Goal: Task Accomplishment & Management: Manage account settings

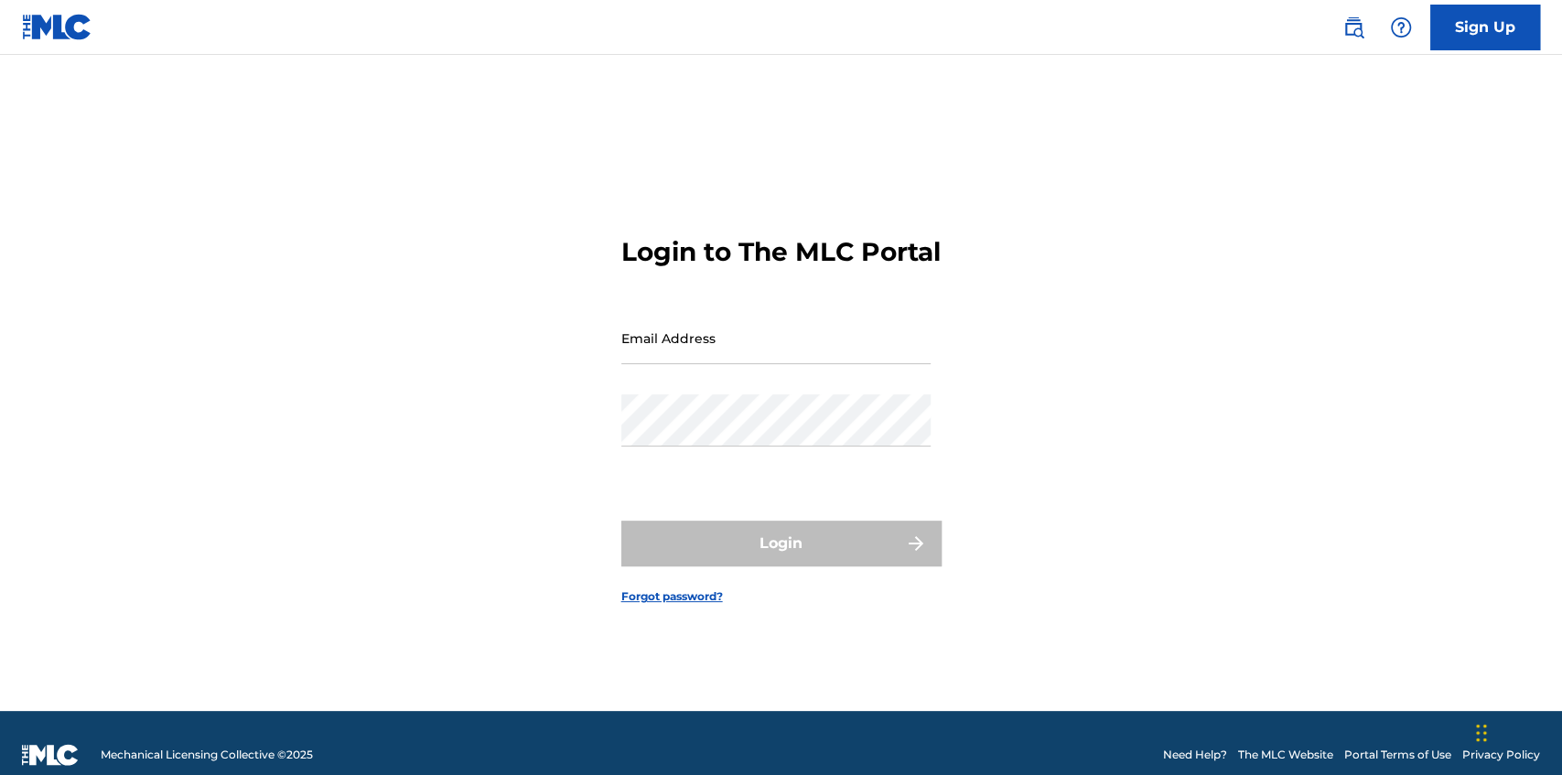
click at [991, 602] on div "Login to The MLC Portal Email Address Password Login Forgot password?" at bounding box center [781, 406] width 1281 height 611
click at [1354, 173] on div "Login to The MLC Portal Email Address Password Login Forgot password?" at bounding box center [781, 406] width 1281 height 611
click at [1400, 208] on div "Login to The MLC Portal Email Address Password Login Forgot password?" at bounding box center [781, 406] width 1281 height 611
click at [640, 351] on input "Email Address" at bounding box center [776, 338] width 309 height 52
type input "[EMAIL_ADDRESS][DOMAIN_NAME]"
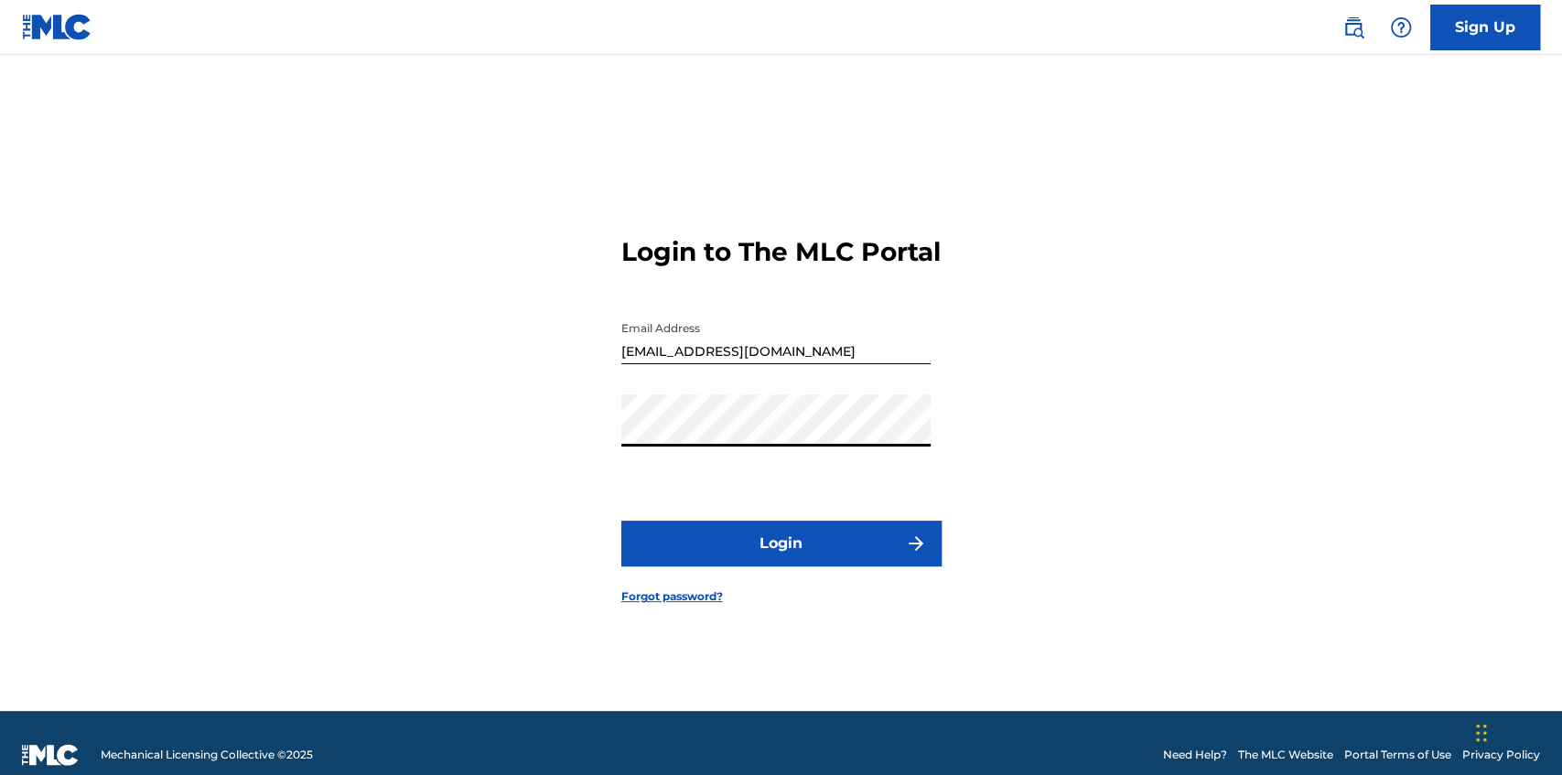
click at [622, 521] on button "Login" at bounding box center [782, 544] width 320 height 46
click at [679, 605] on link "Forgot password?" at bounding box center [673, 597] width 102 height 16
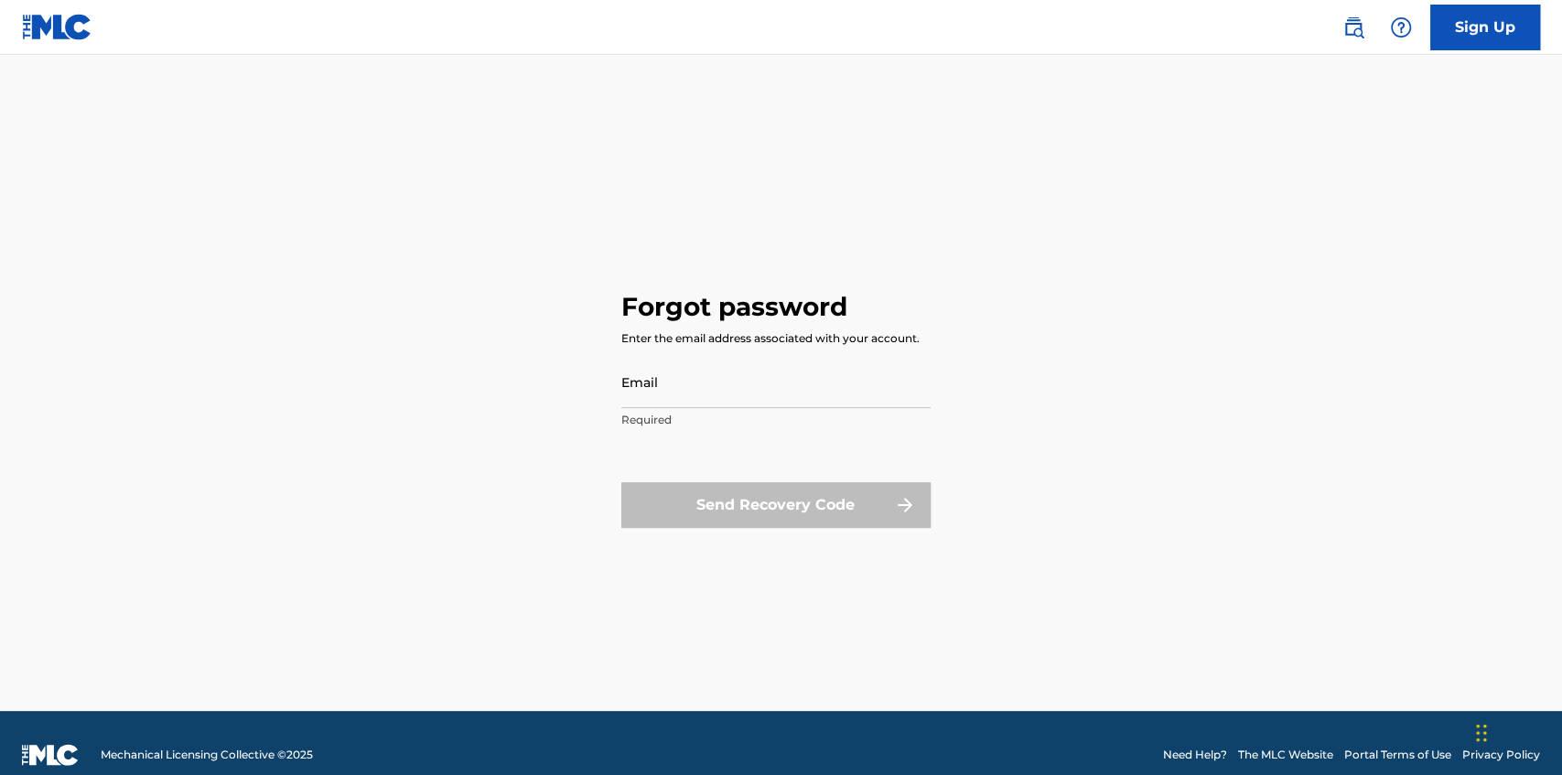
click at [689, 374] on input "Email" at bounding box center [776, 382] width 309 height 52
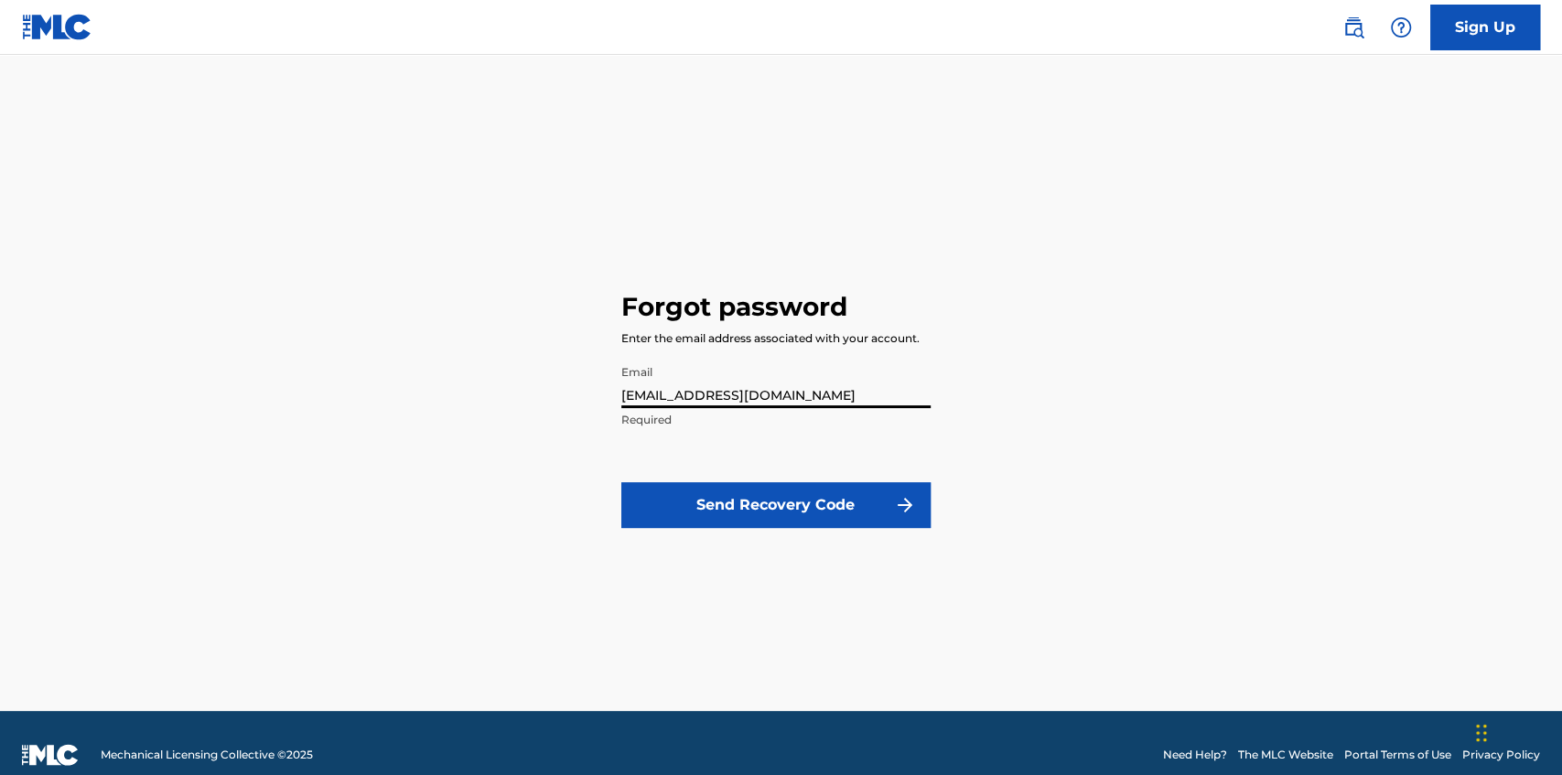
type input "[EMAIL_ADDRESS][DOMAIN_NAME]"
click at [741, 501] on button "Send Recovery Code" at bounding box center [776, 505] width 309 height 46
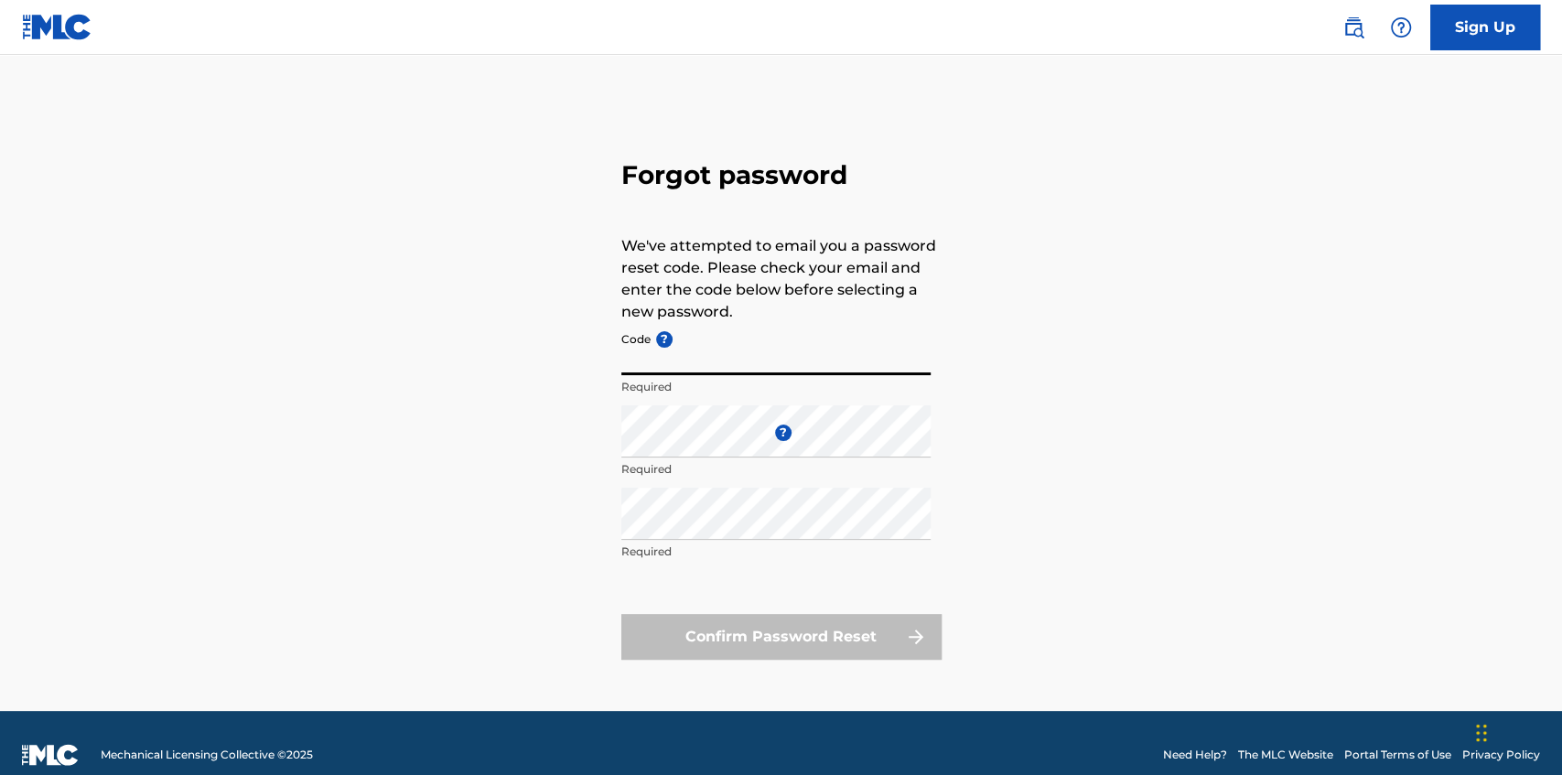
click at [695, 355] on input "Code ?" at bounding box center [776, 349] width 309 height 52
paste input "FP_1f7f70048b64c350e98d865d301b"
type input "FP_1f7f70048b64c350e98d865d301b"
click at [801, 459] on div "Enter a new password ? Required" at bounding box center [776, 446] width 309 height 82
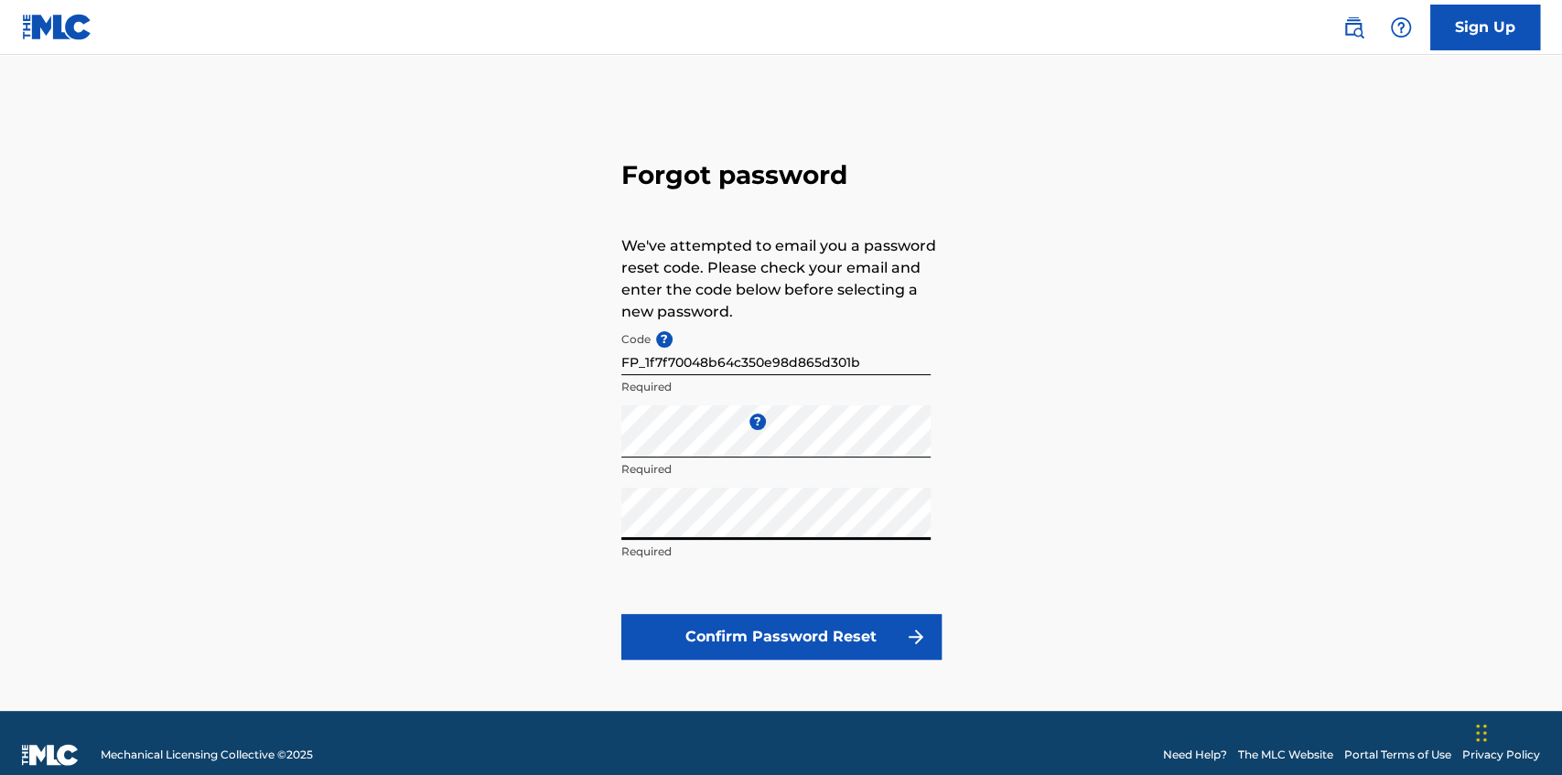
click at [823, 644] on button "Confirm Password Reset" at bounding box center [782, 637] width 320 height 46
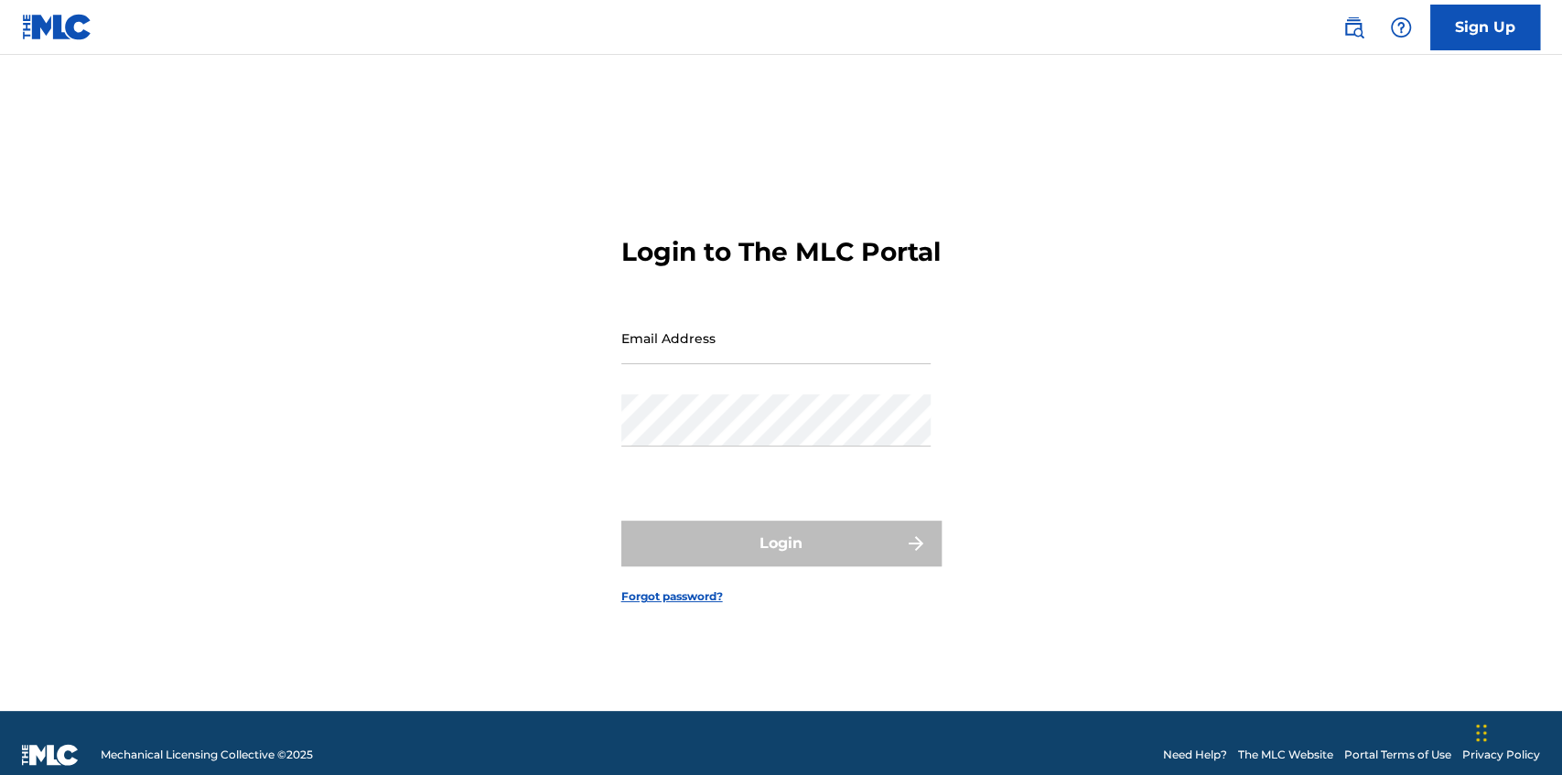
click at [741, 363] on input "Email Address" at bounding box center [776, 338] width 309 height 52
type input "[EMAIL_ADDRESS][DOMAIN_NAME]"
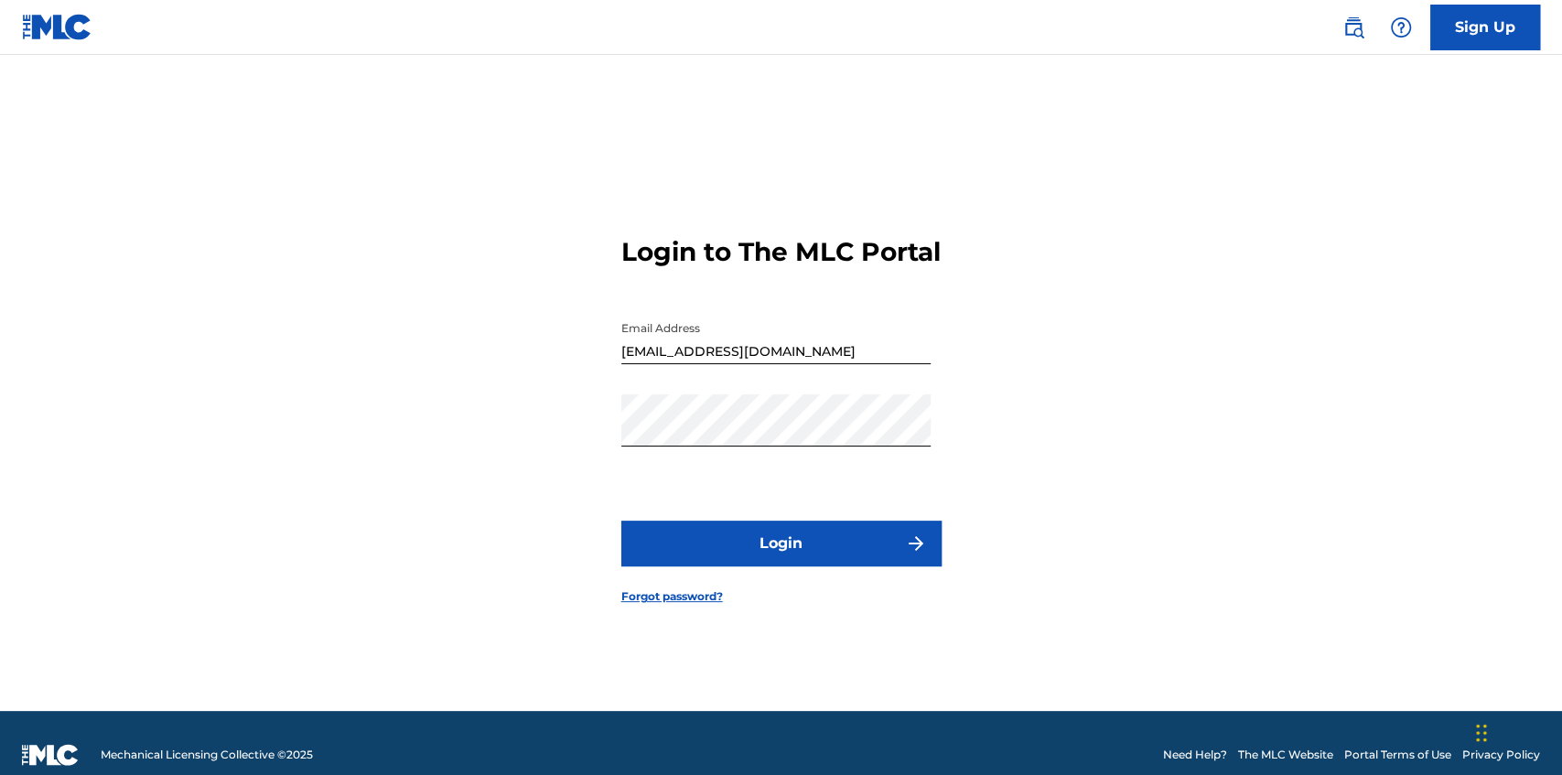
click at [759, 544] on button "Login" at bounding box center [782, 544] width 320 height 46
click at [622, 521] on button "Login" at bounding box center [782, 544] width 320 height 46
click at [708, 567] on button "Login" at bounding box center [782, 544] width 320 height 46
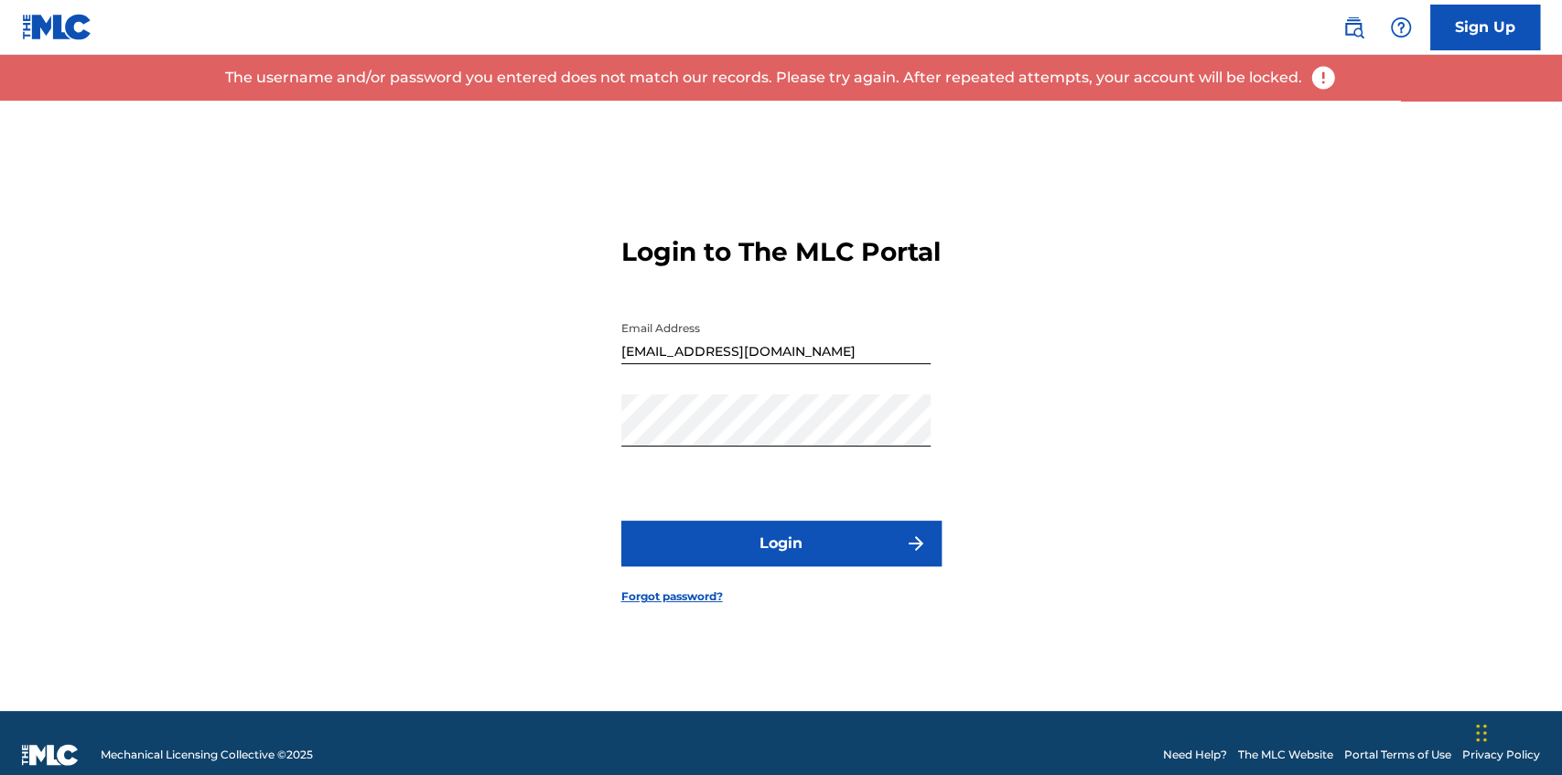
click at [1471, 45] on link "Sign Up" at bounding box center [1486, 28] width 110 height 46
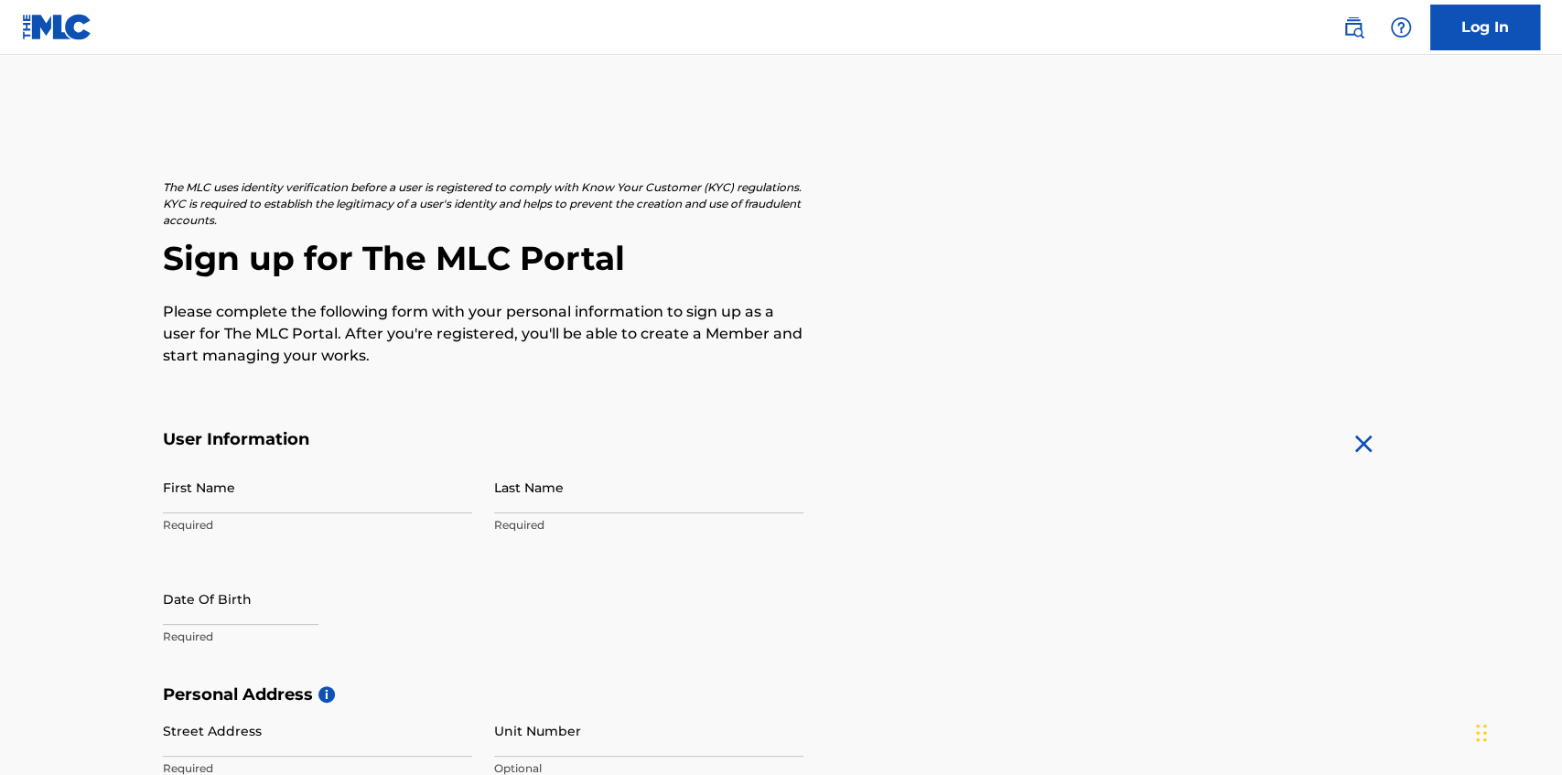
click at [1345, 31] on img at bounding box center [1354, 27] width 22 height 22
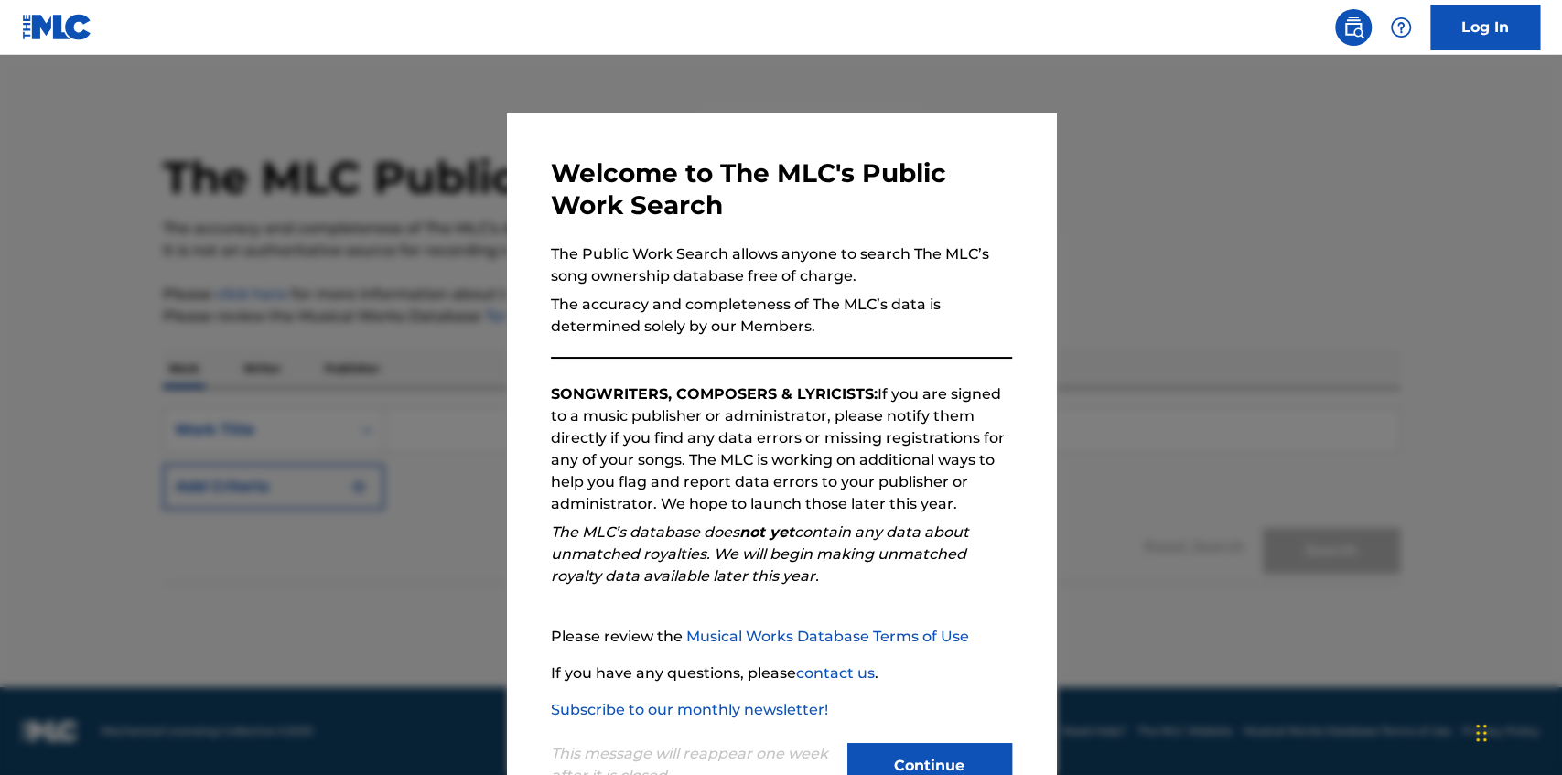
click at [956, 755] on button "Continue" at bounding box center [930, 766] width 165 height 46
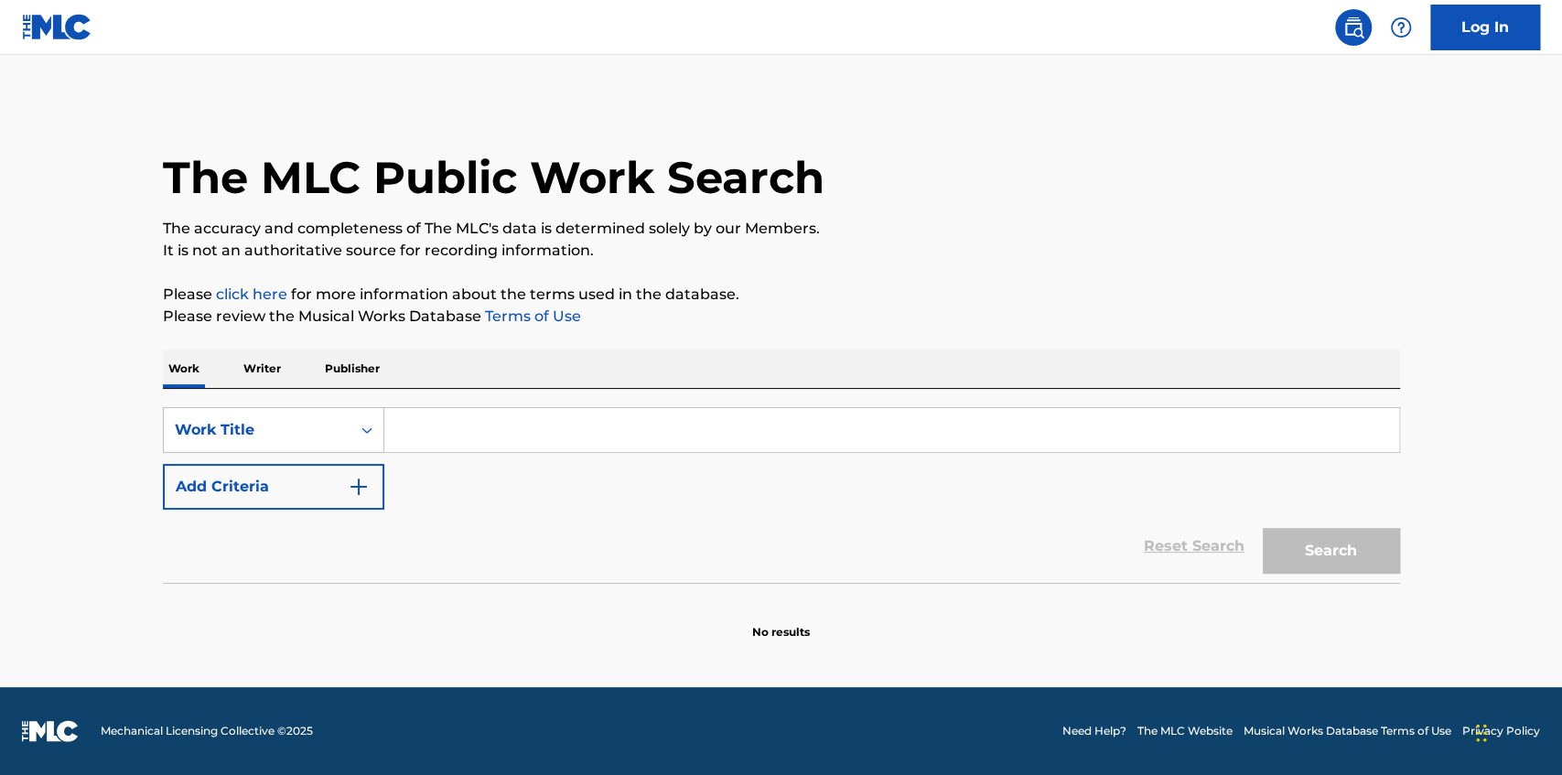
click at [270, 380] on p "Writer" at bounding box center [262, 369] width 49 height 38
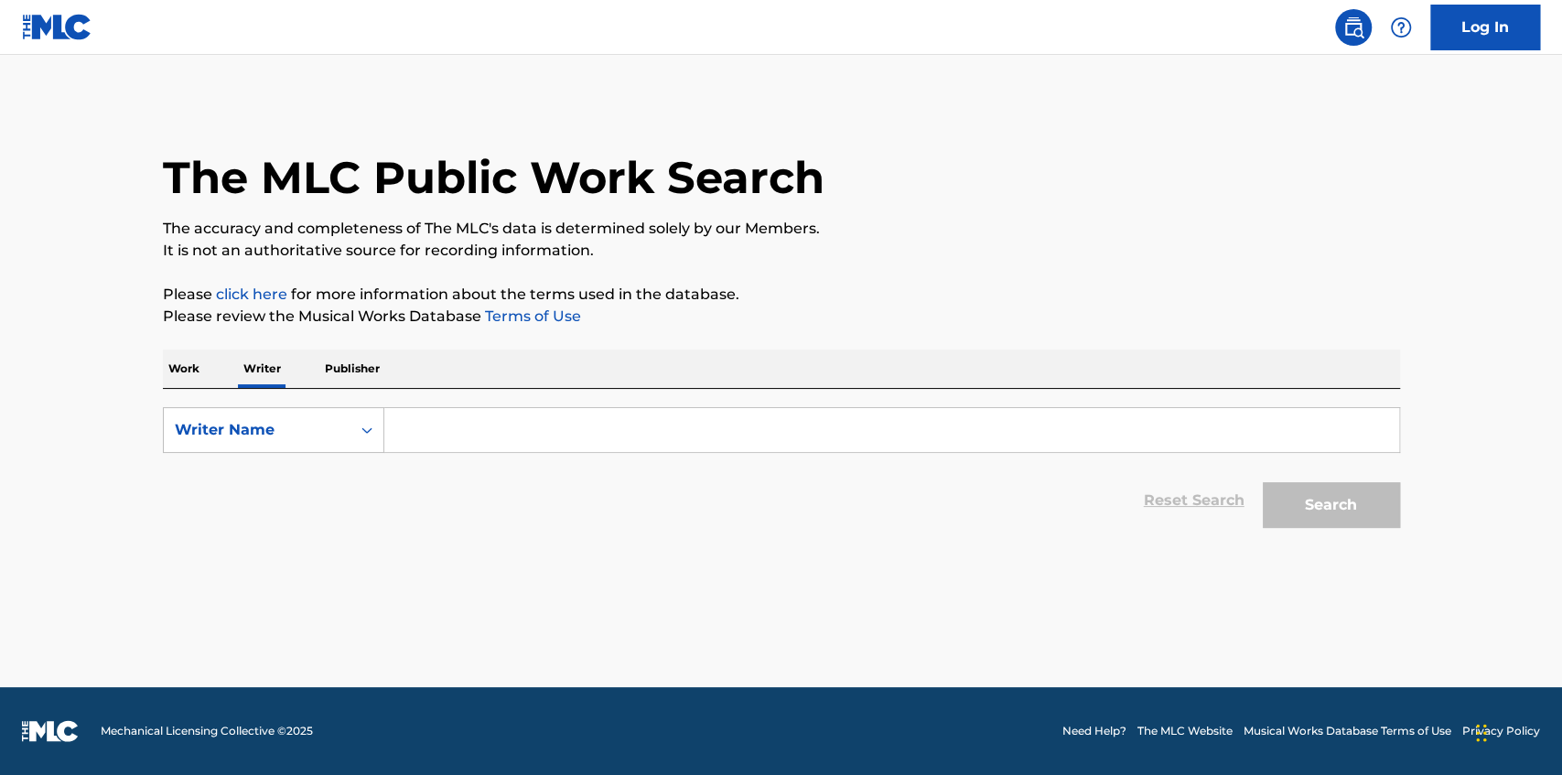
click at [449, 422] on input "Search Form" at bounding box center [891, 430] width 1015 height 44
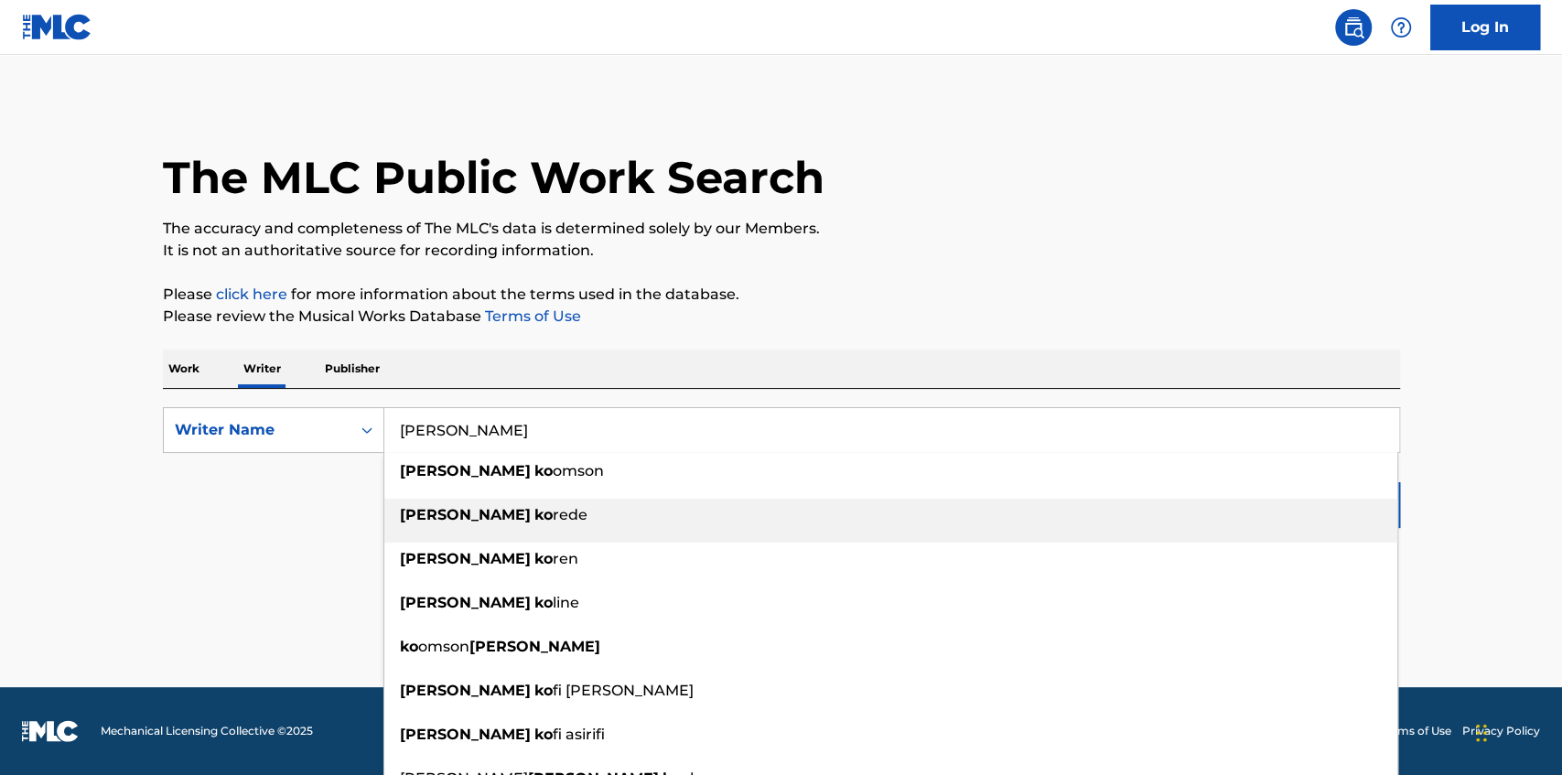
click at [444, 525] on div "[PERSON_NAME] rede" at bounding box center [890, 515] width 1013 height 33
type input "[PERSON_NAME]"
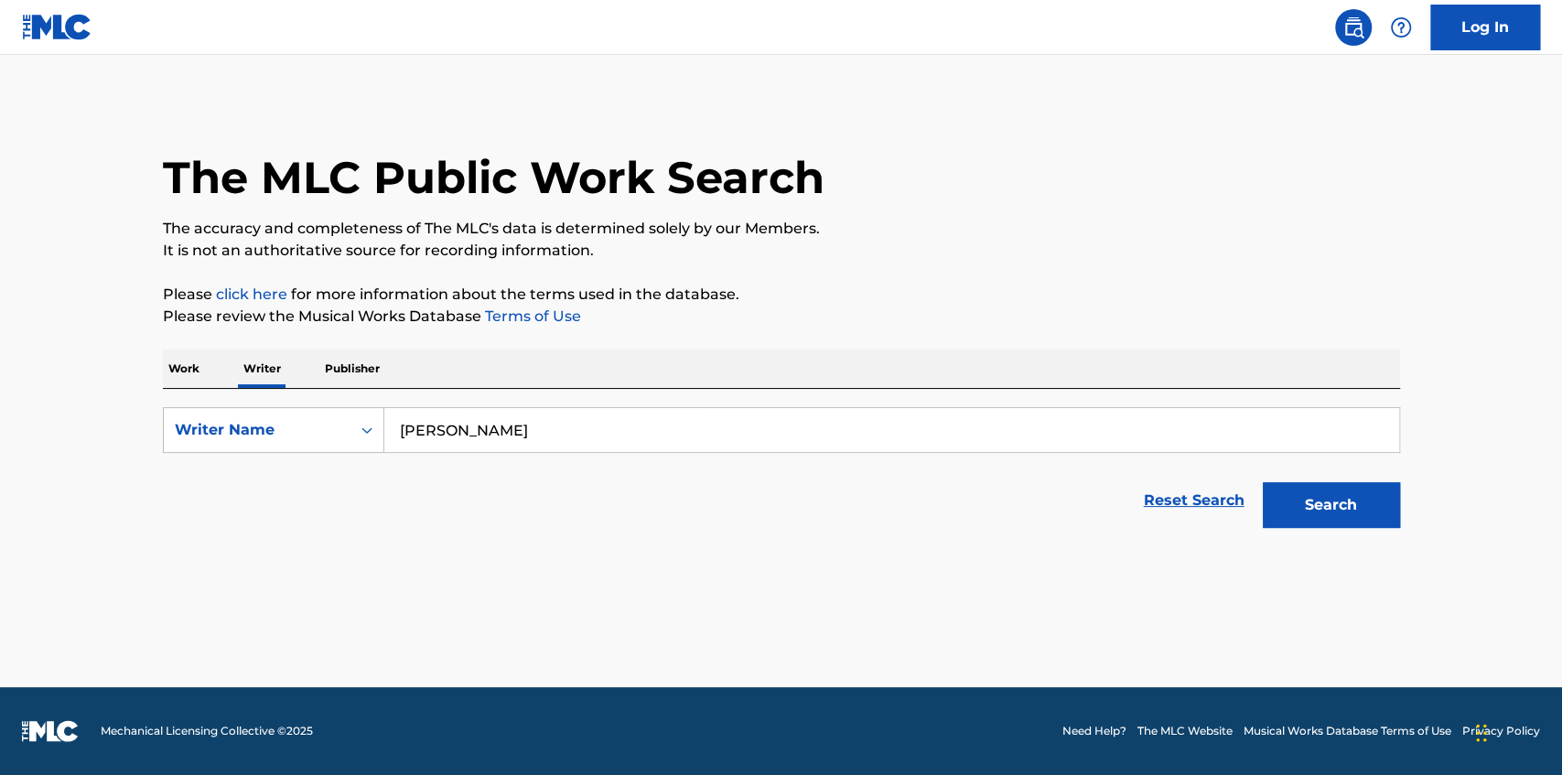
click at [1308, 493] on button "Search" at bounding box center [1331, 505] width 137 height 46
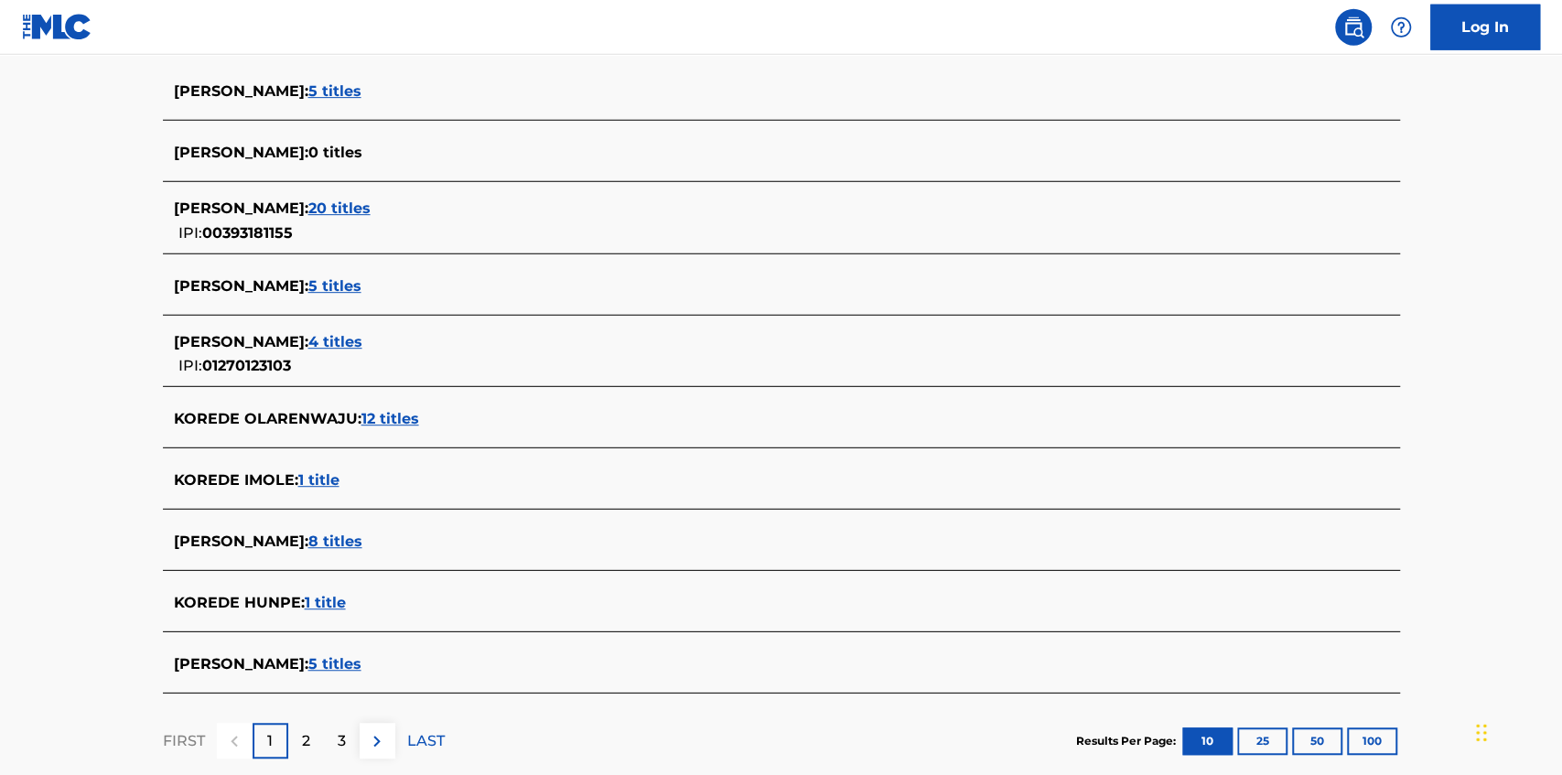
scroll to position [509, 0]
click at [371, 200] on span "20 titles" at bounding box center [339, 206] width 62 height 17
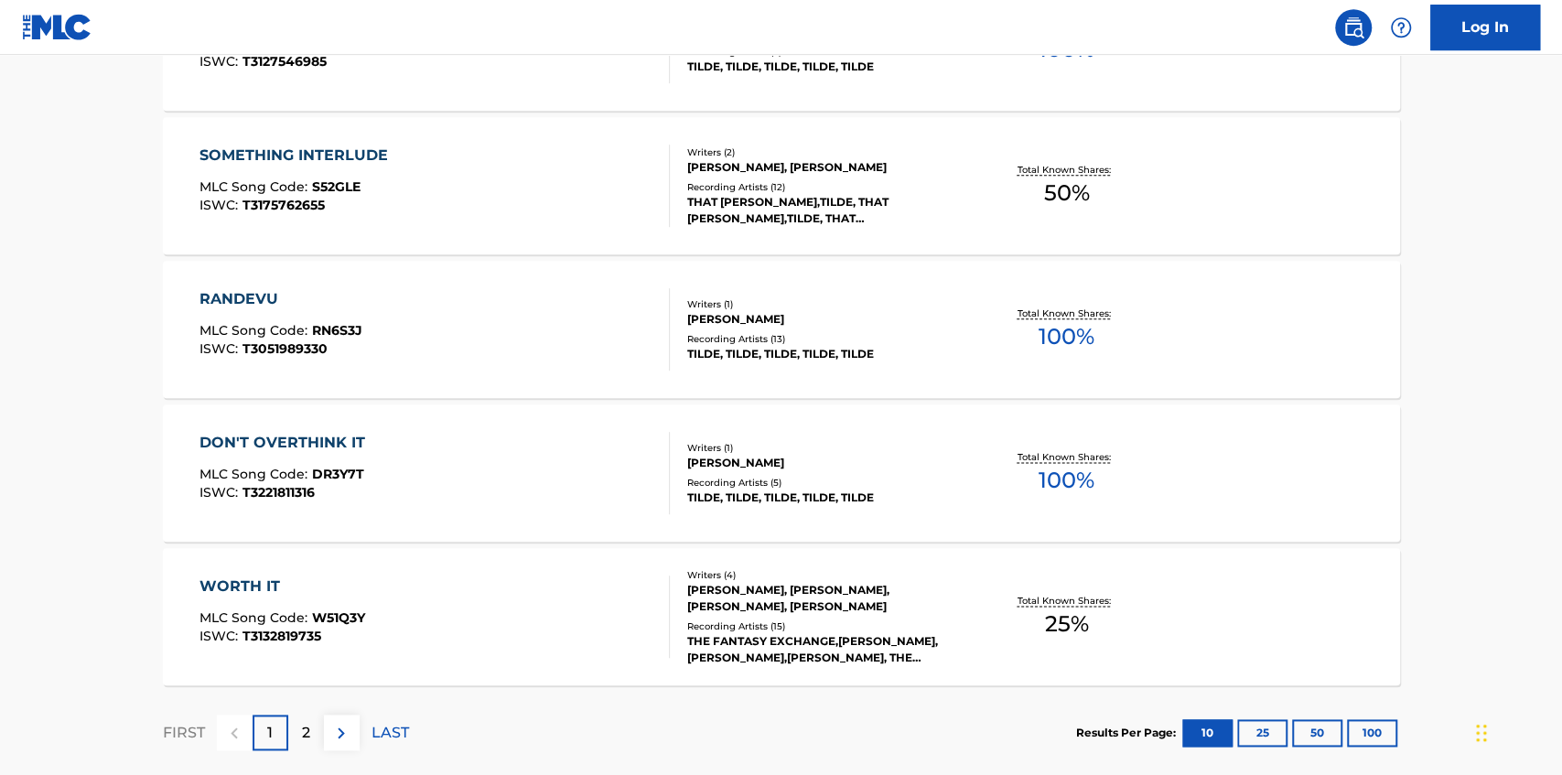
scroll to position [1465, 0]
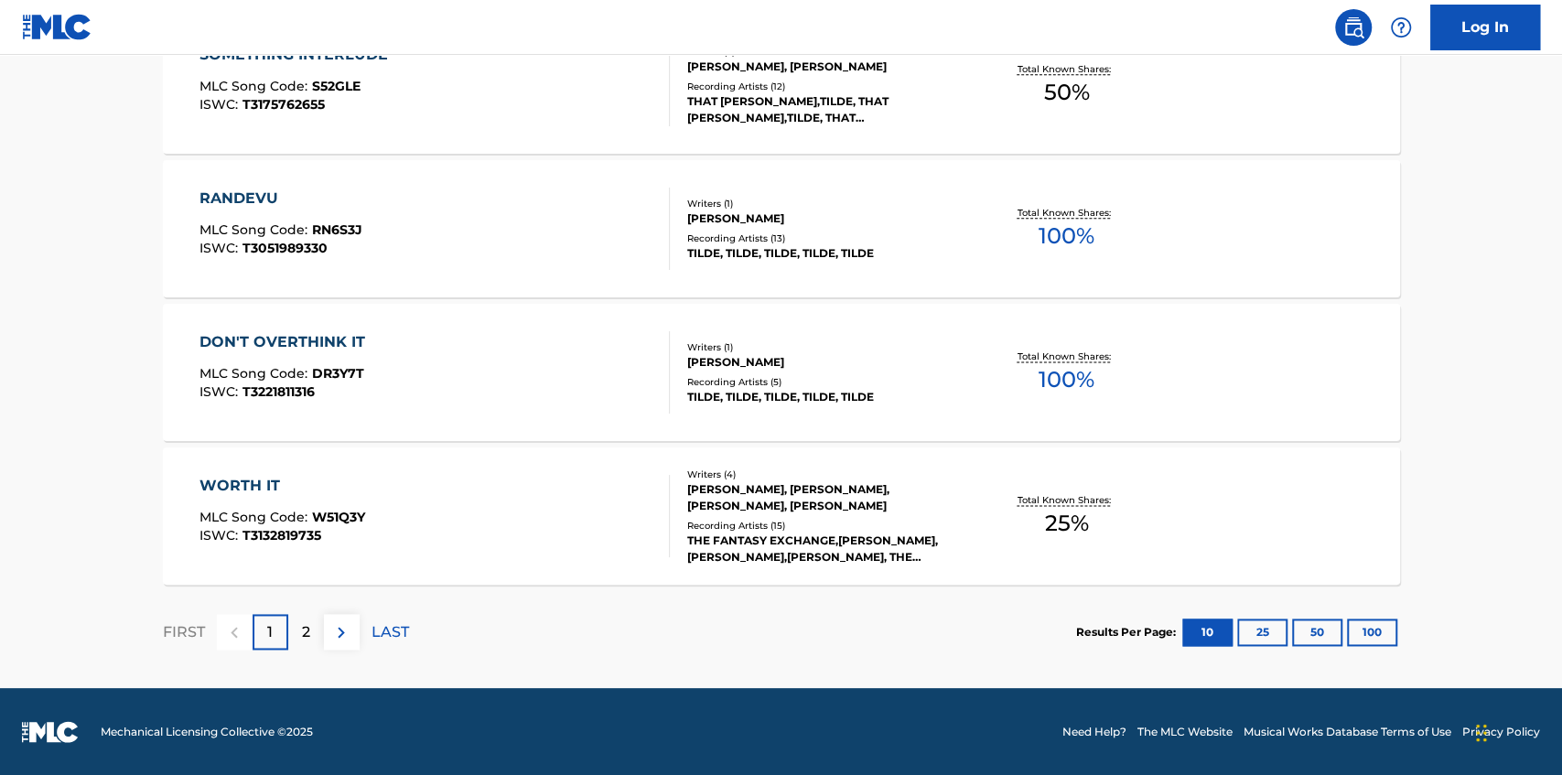
click at [1282, 635] on button "25" at bounding box center [1263, 632] width 50 height 27
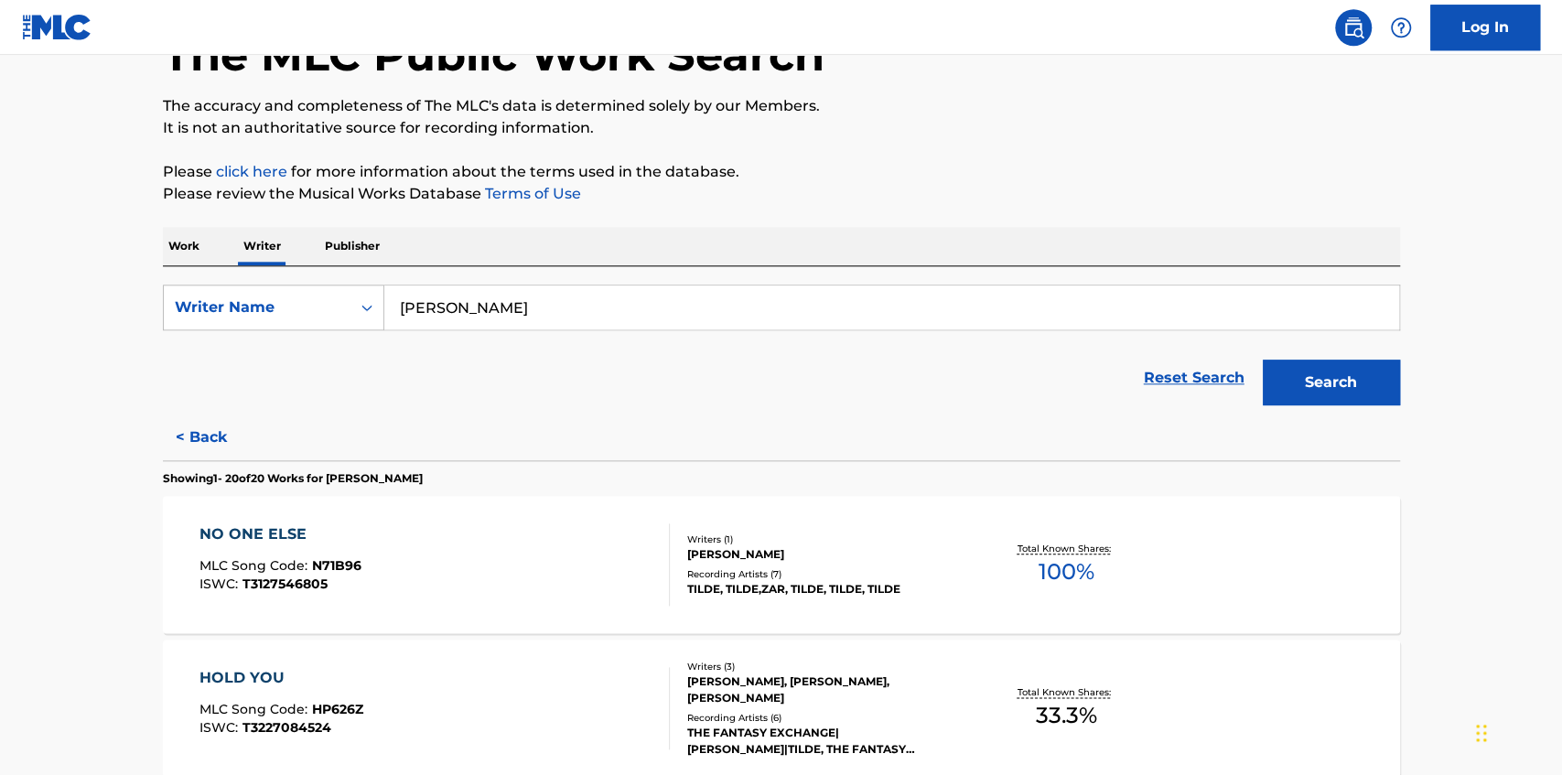
scroll to position [0, 0]
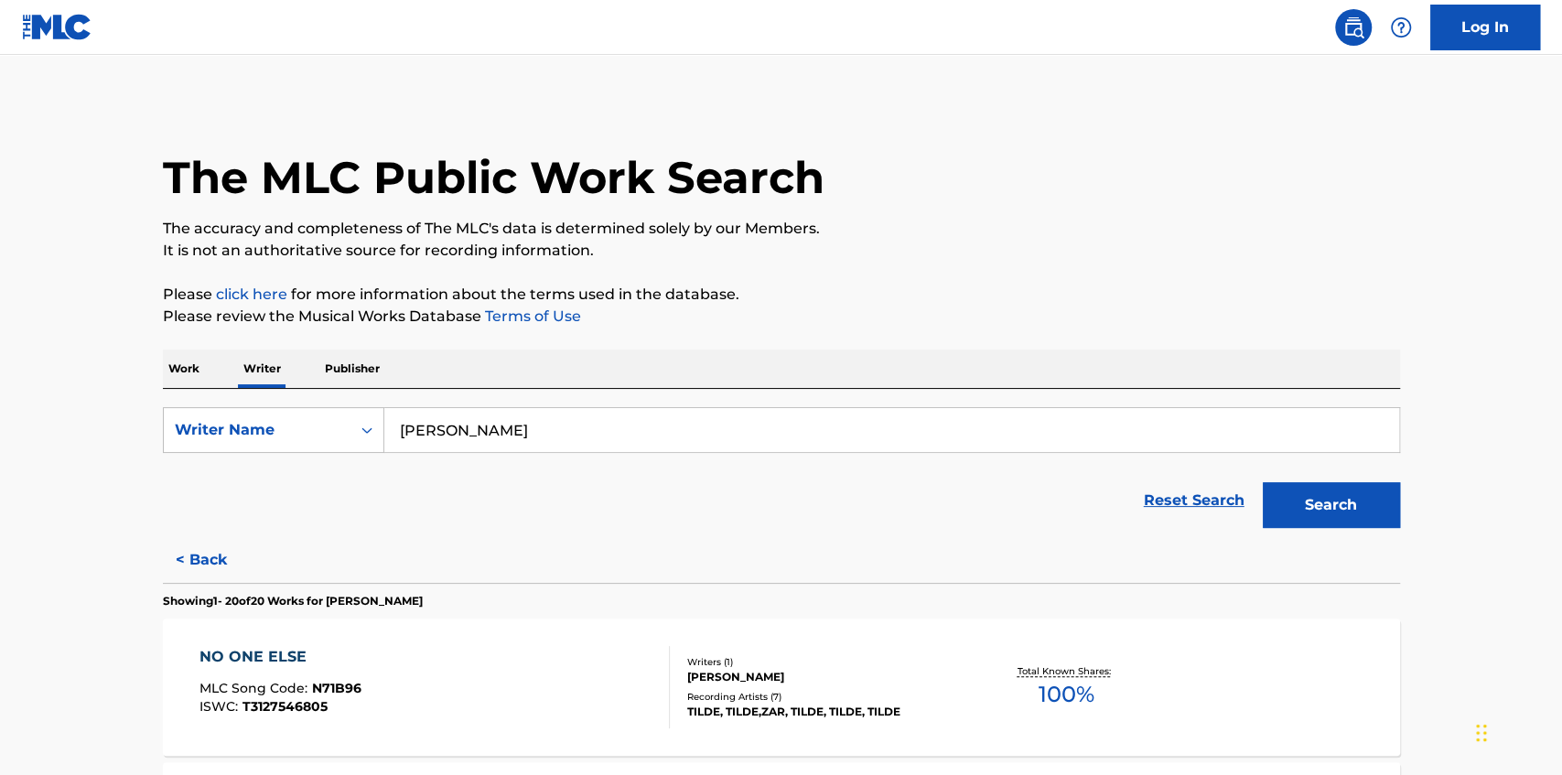
click at [1475, 30] on link "Log In" at bounding box center [1486, 28] width 110 height 46
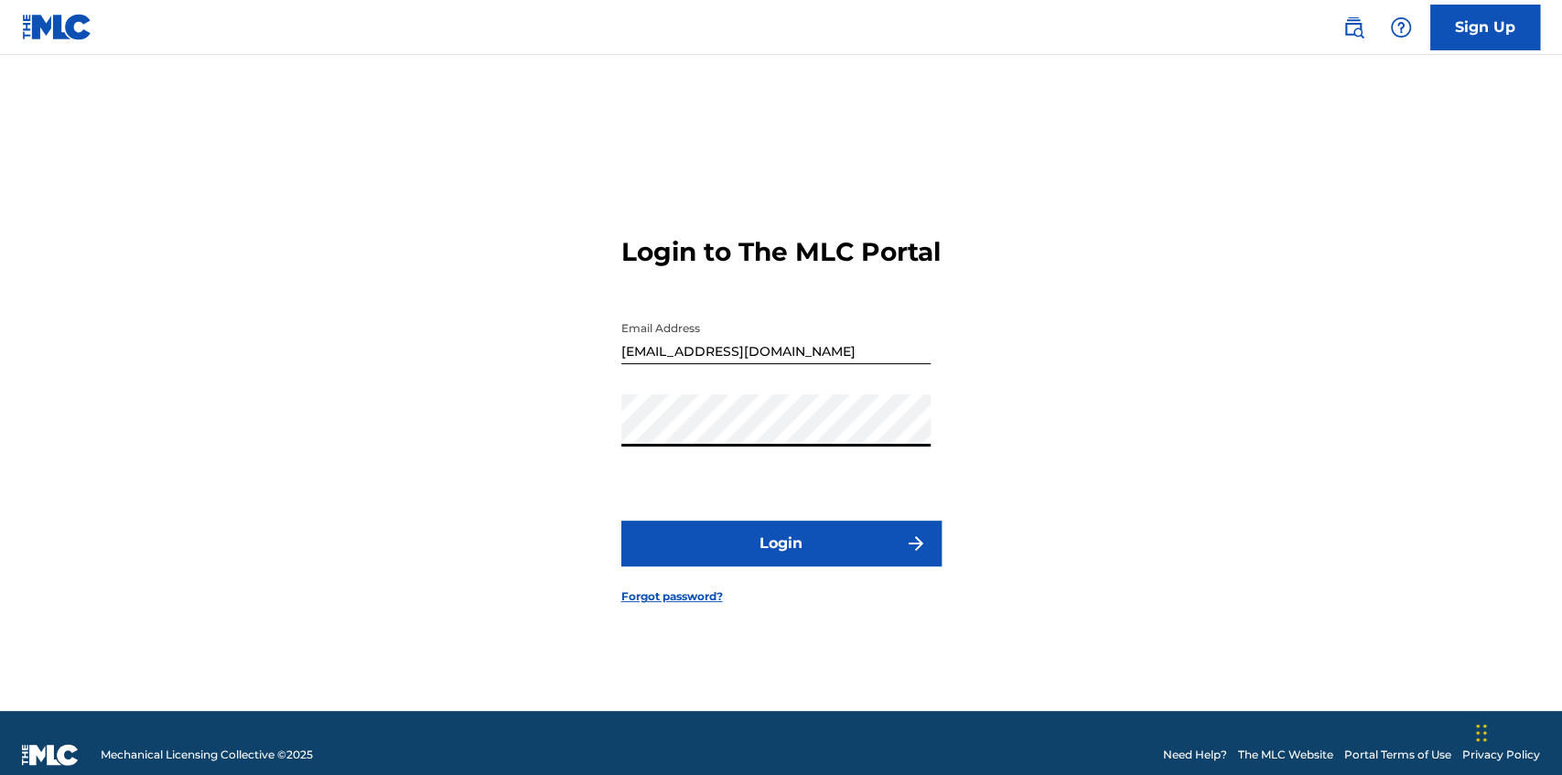
click at [823, 543] on button "Login" at bounding box center [782, 544] width 320 height 46
click at [831, 558] on button "Login" at bounding box center [782, 544] width 320 height 46
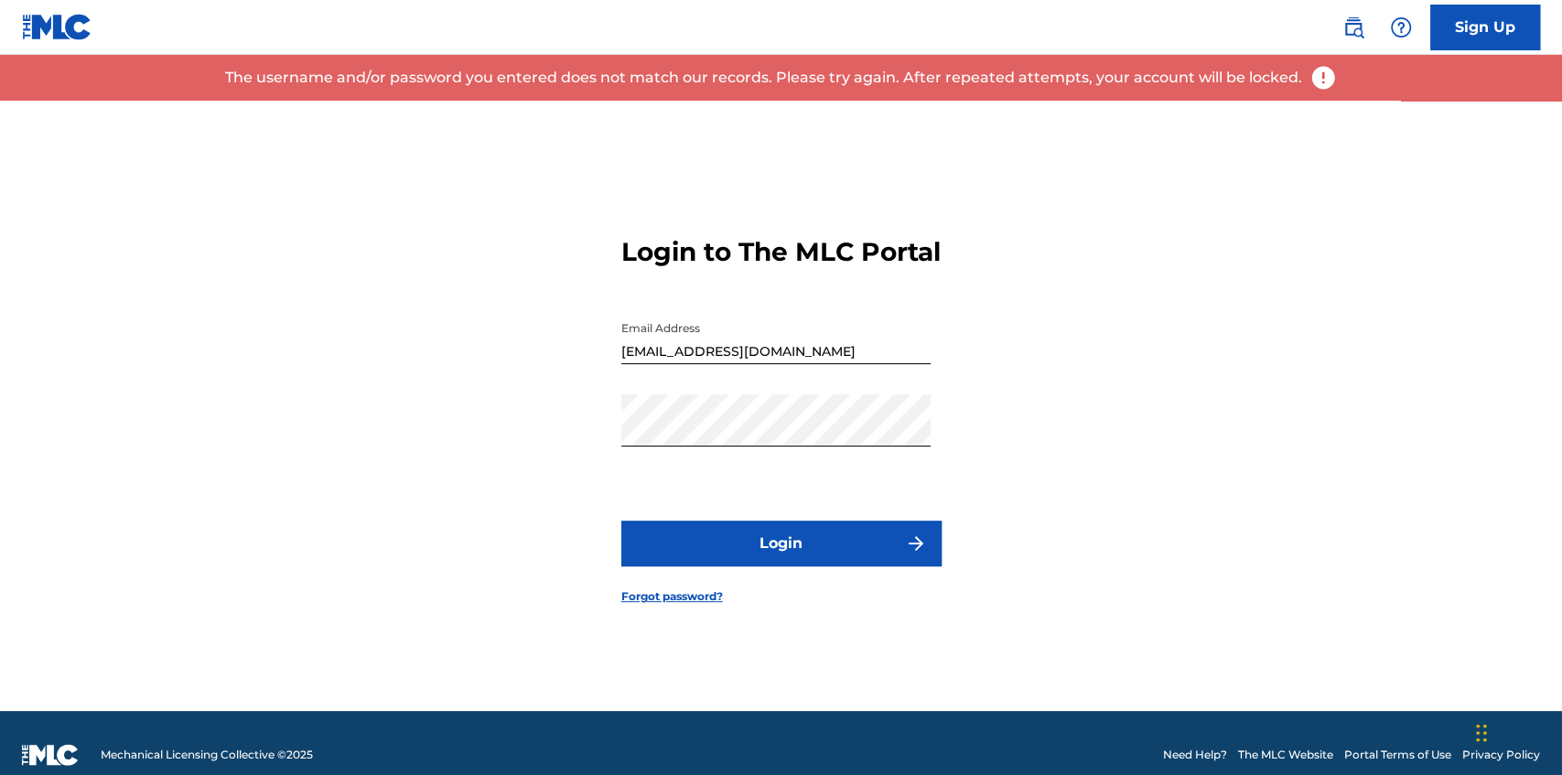
click at [728, 364] on input "[EMAIL_ADDRESS][DOMAIN_NAME]" at bounding box center [776, 338] width 309 height 52
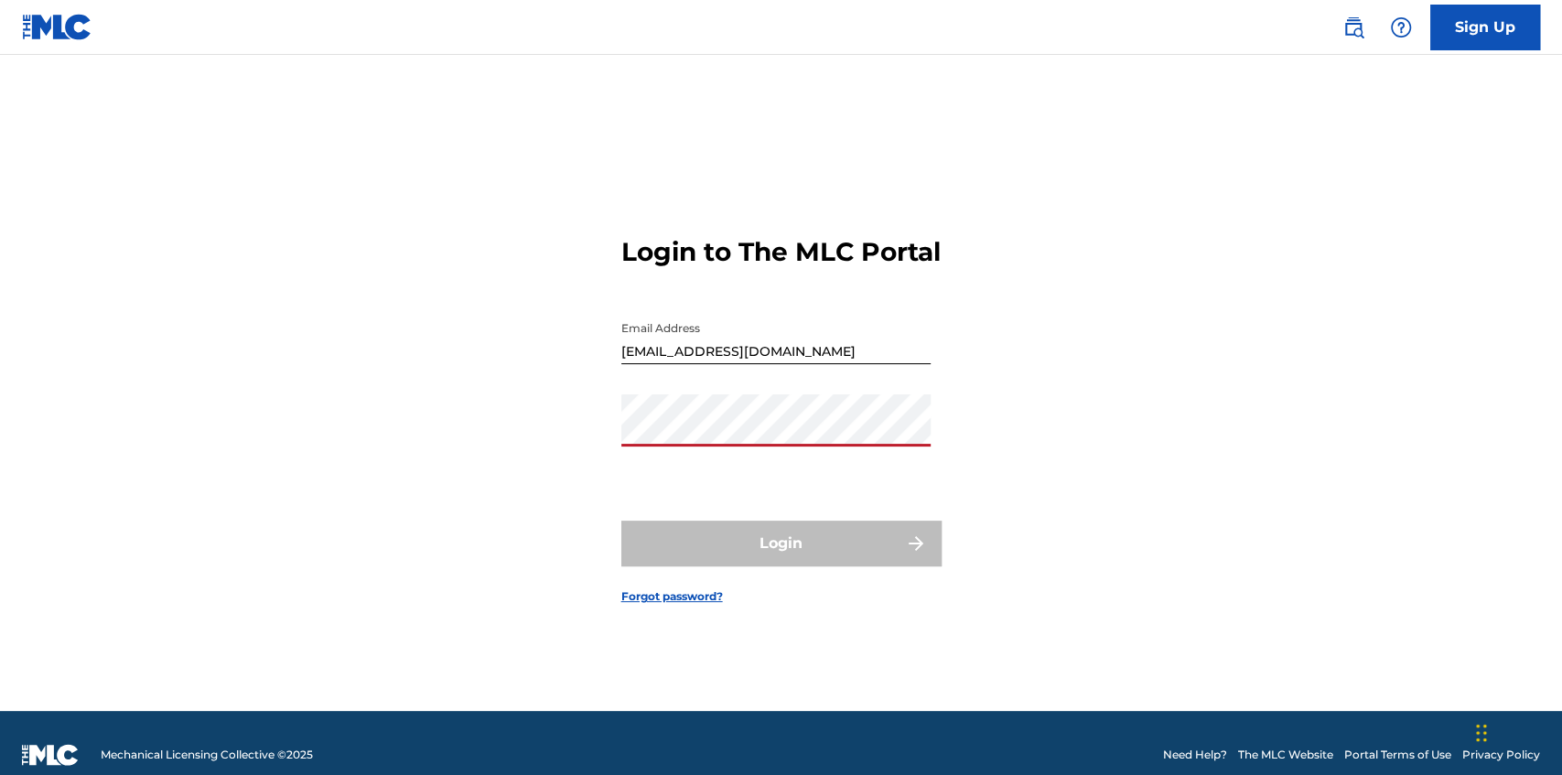
click at [691, 605] on link "Forgot password?" at bounding box center [673, 597] width 102 height 16
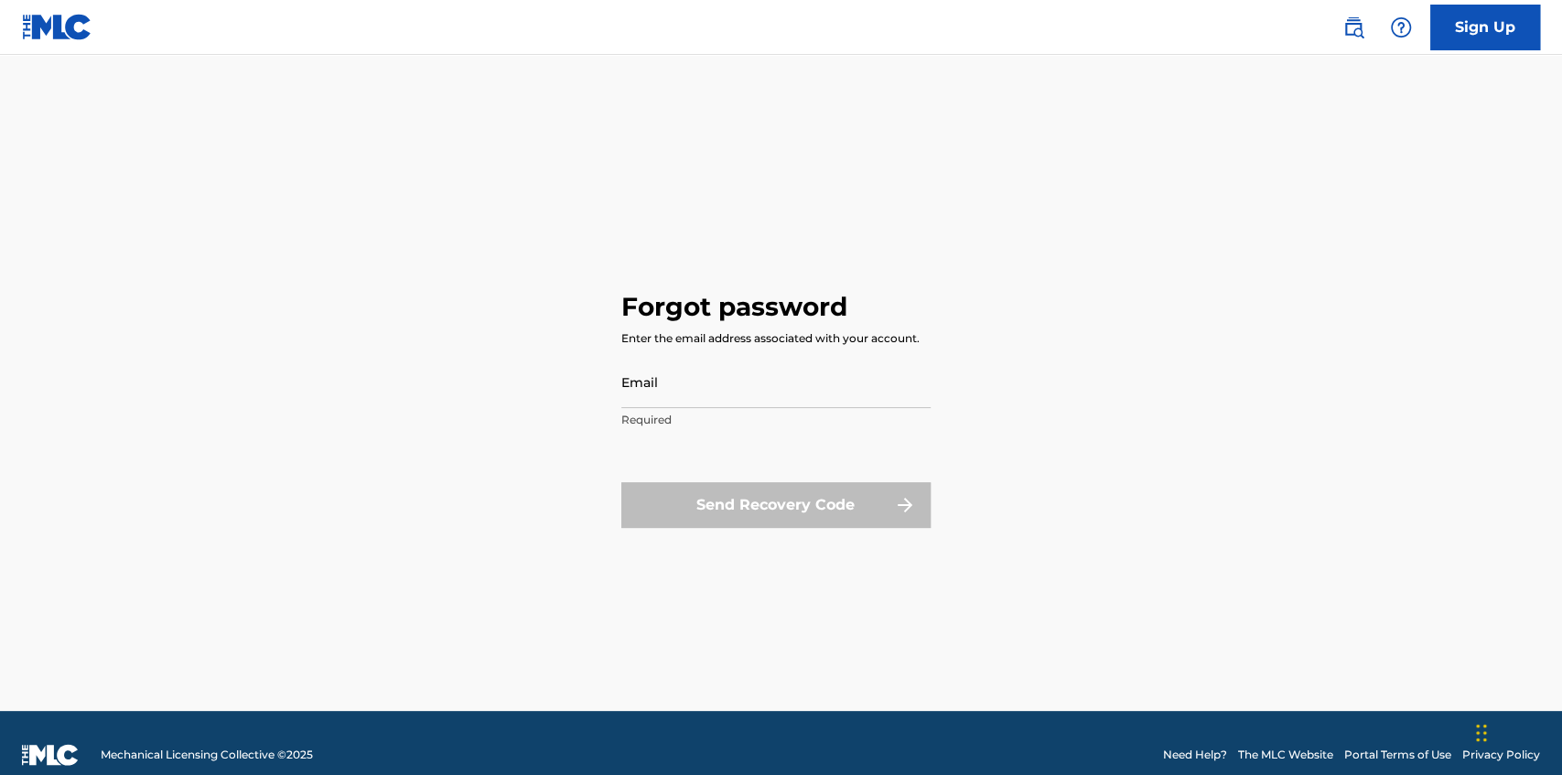
click at [728, 365] on input "Email" at bounding box center [776, 382] width 309 height 52
type input "!"
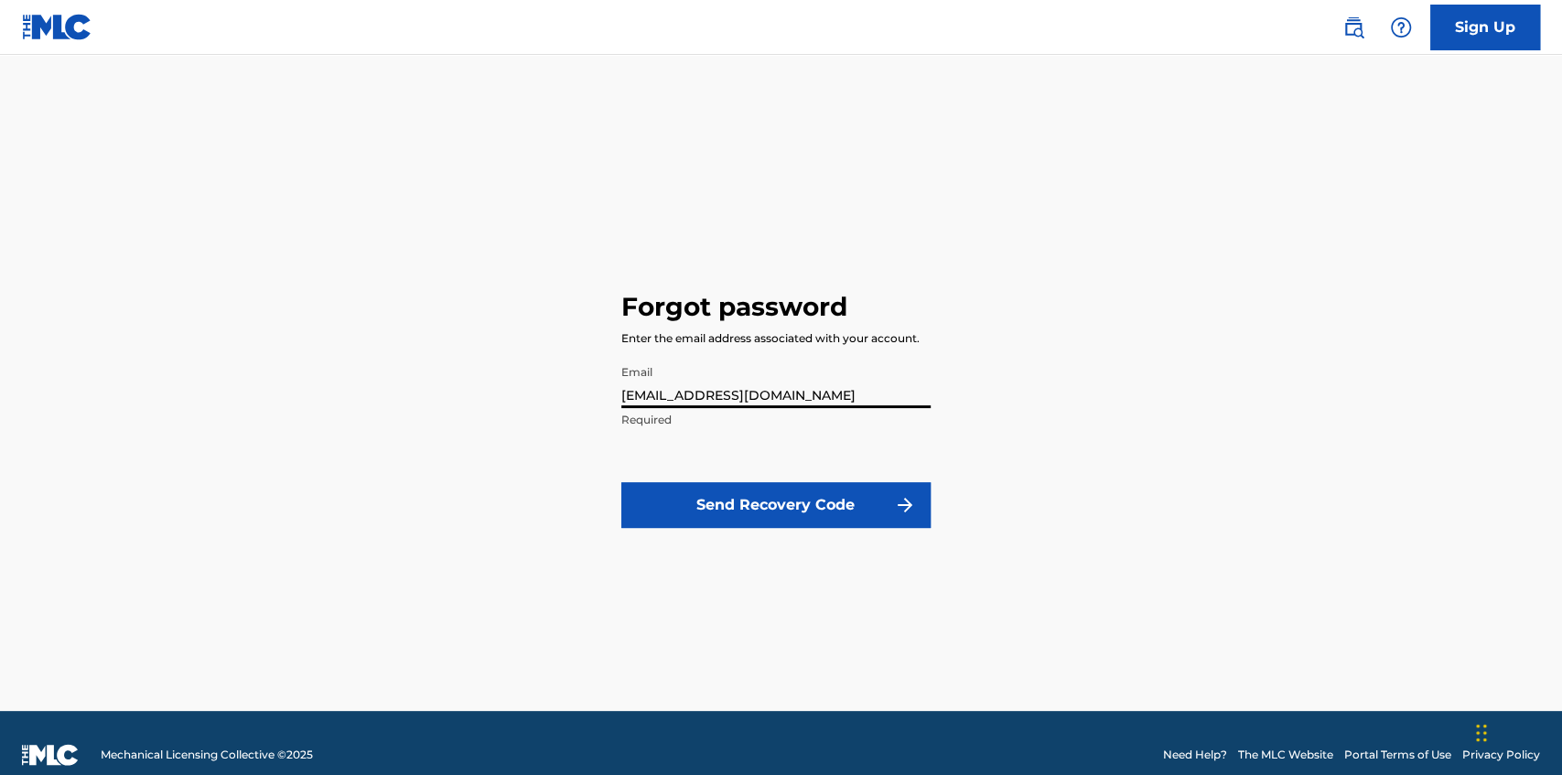
type input "[EMAIL_ADDRESS][DOMAIN_NAME]"
click at [809, 521] on button "Send Recovery Code" at bounding box center [776, 505] width 309 height 46
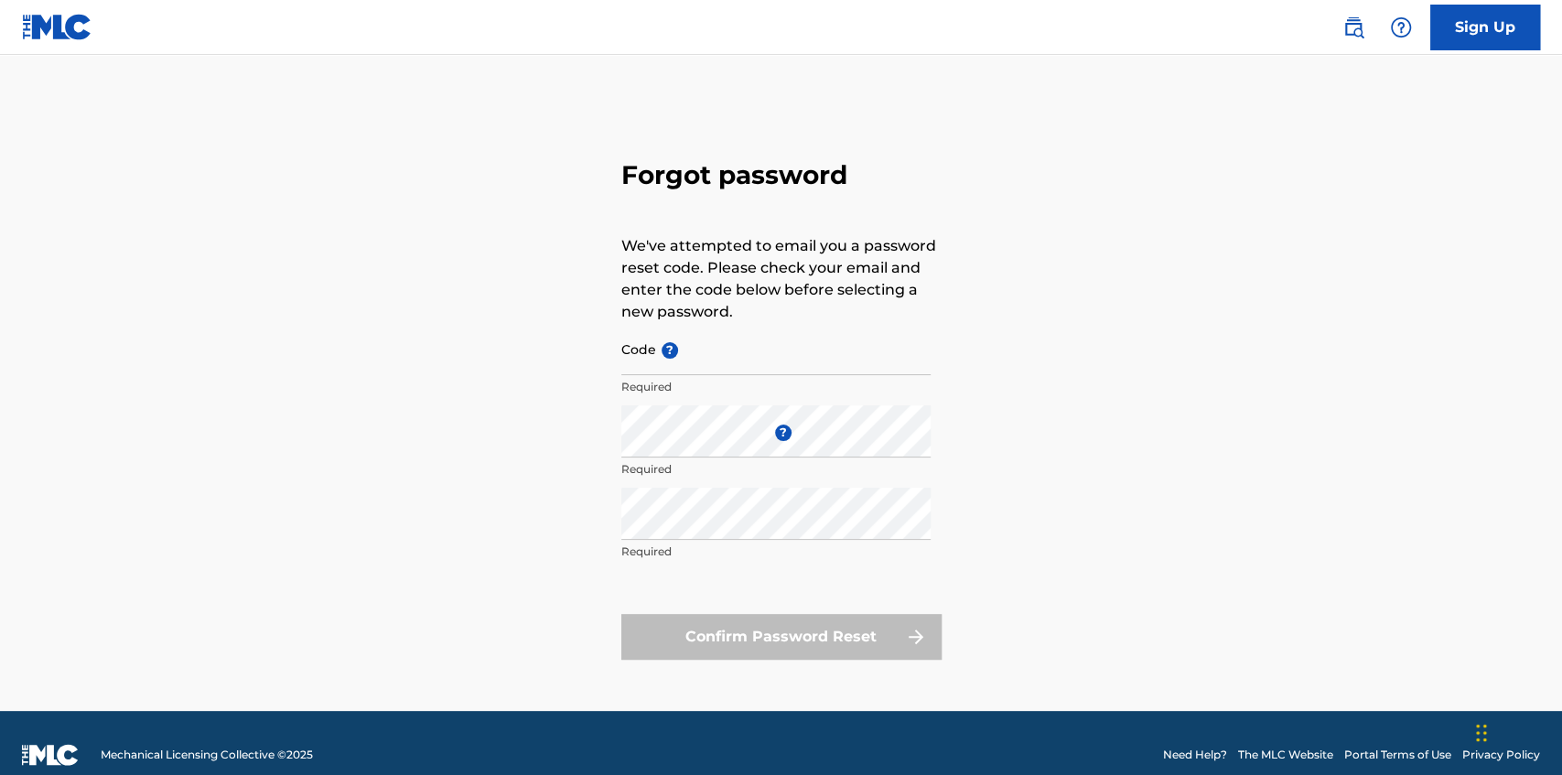
type input "[EMAIL_ADDRESS][DOMAIN_NAME]"
click at [590, 438] on div "Forgot password We've attempted to email you a password reset code. Please chec…" at bounding box center [781, 406] width 1281 height 611
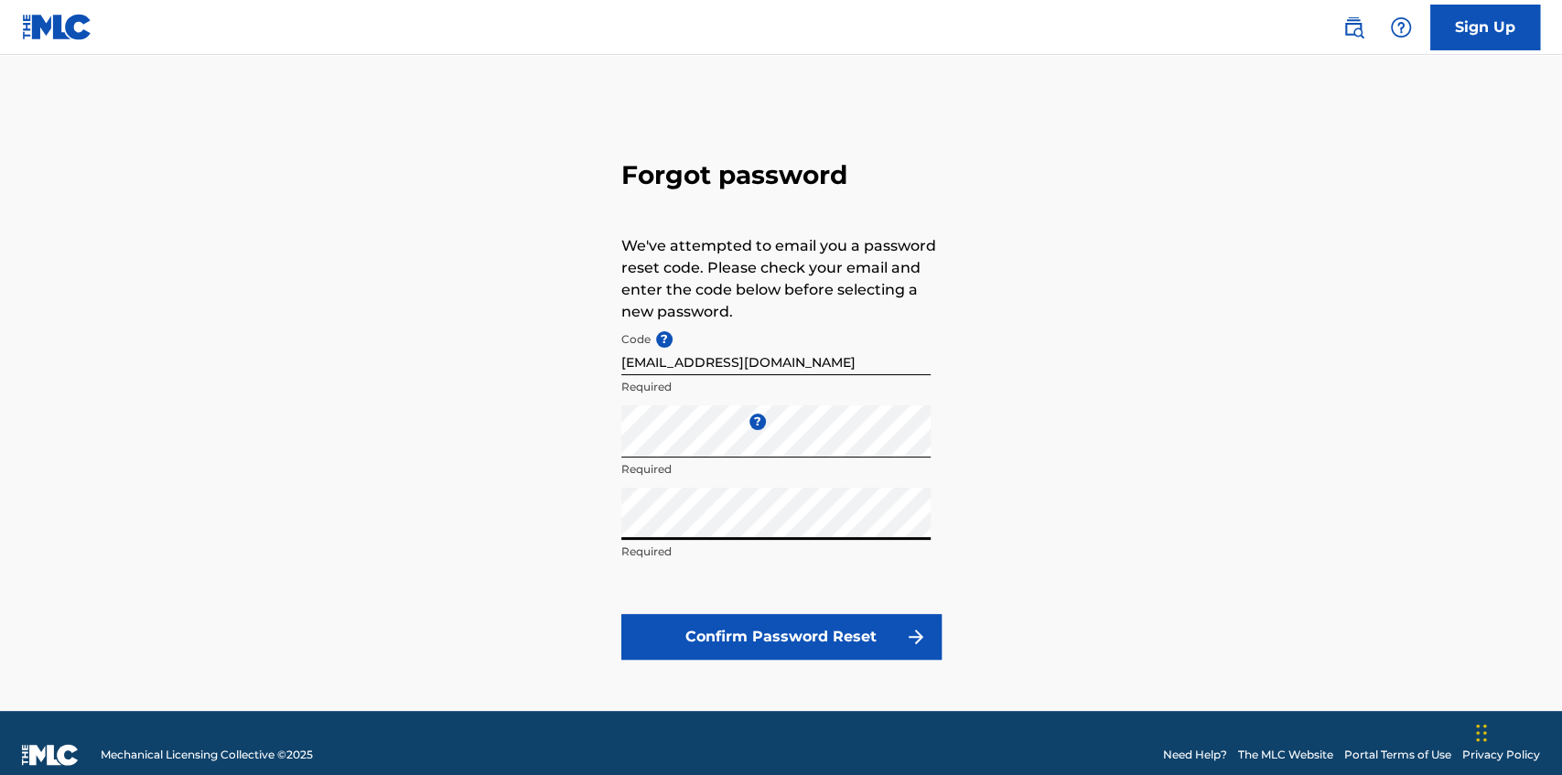
click at [733, 661] on div "Forgot password We've attempted to email you a password reset code. Please chec…" at bounding box center [782, 420] width 320 height 523
click at [743, 630] on button "Confirm Password Reset" at bounding box center [782, 637] width 320 height 46
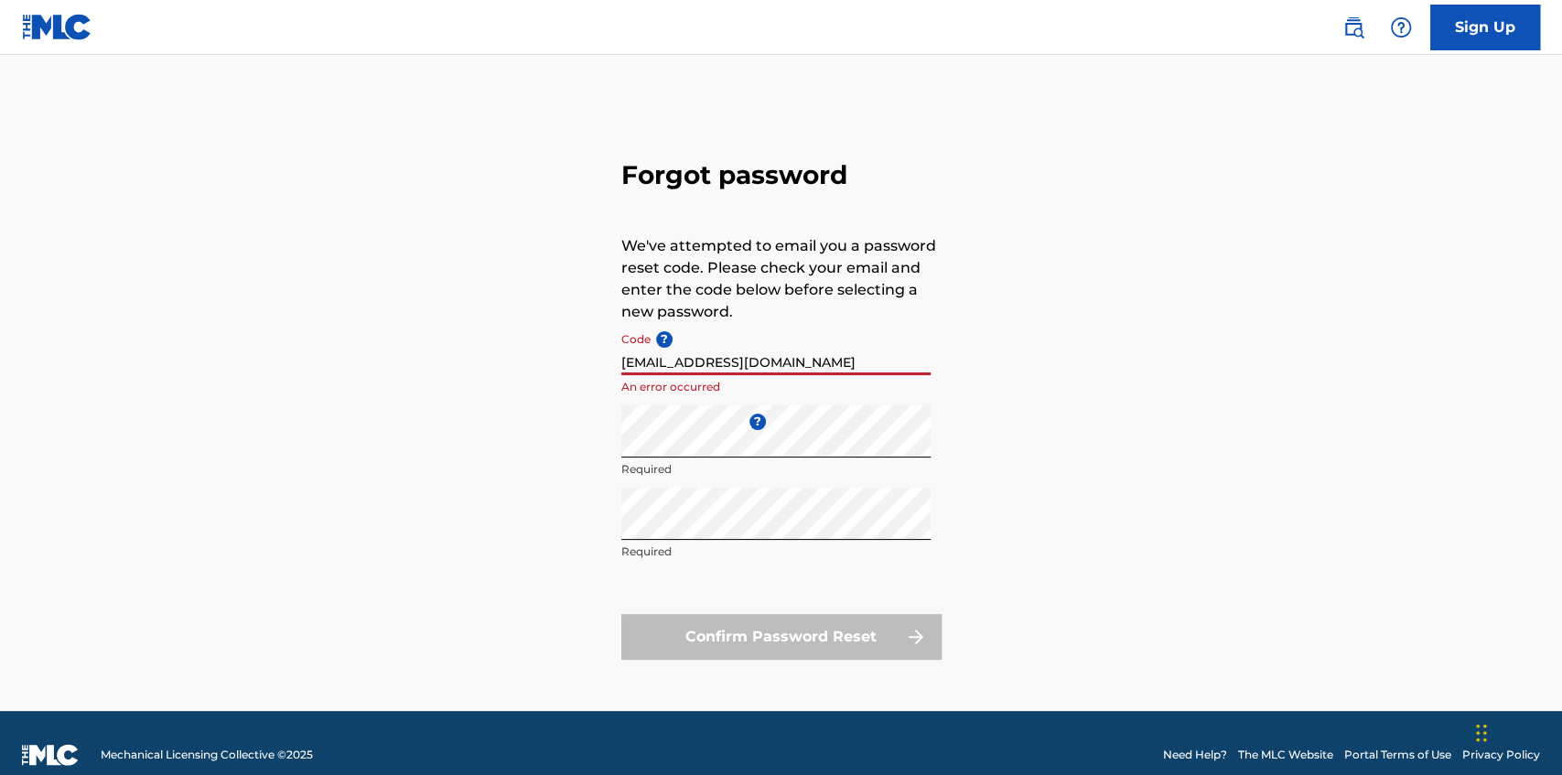
drag, startPoint x: 792, startPoint y: 364, endPoint x: 439, endPoint y: 360, distance: 352.4
click at [622, 360] on input "[EMAIL_ADDRESS][DOMAIN_NAME]" at bounding box center [776, 349] width 309 height 52
paste input "FP_3852892b460c91b5caa8a48e628a"
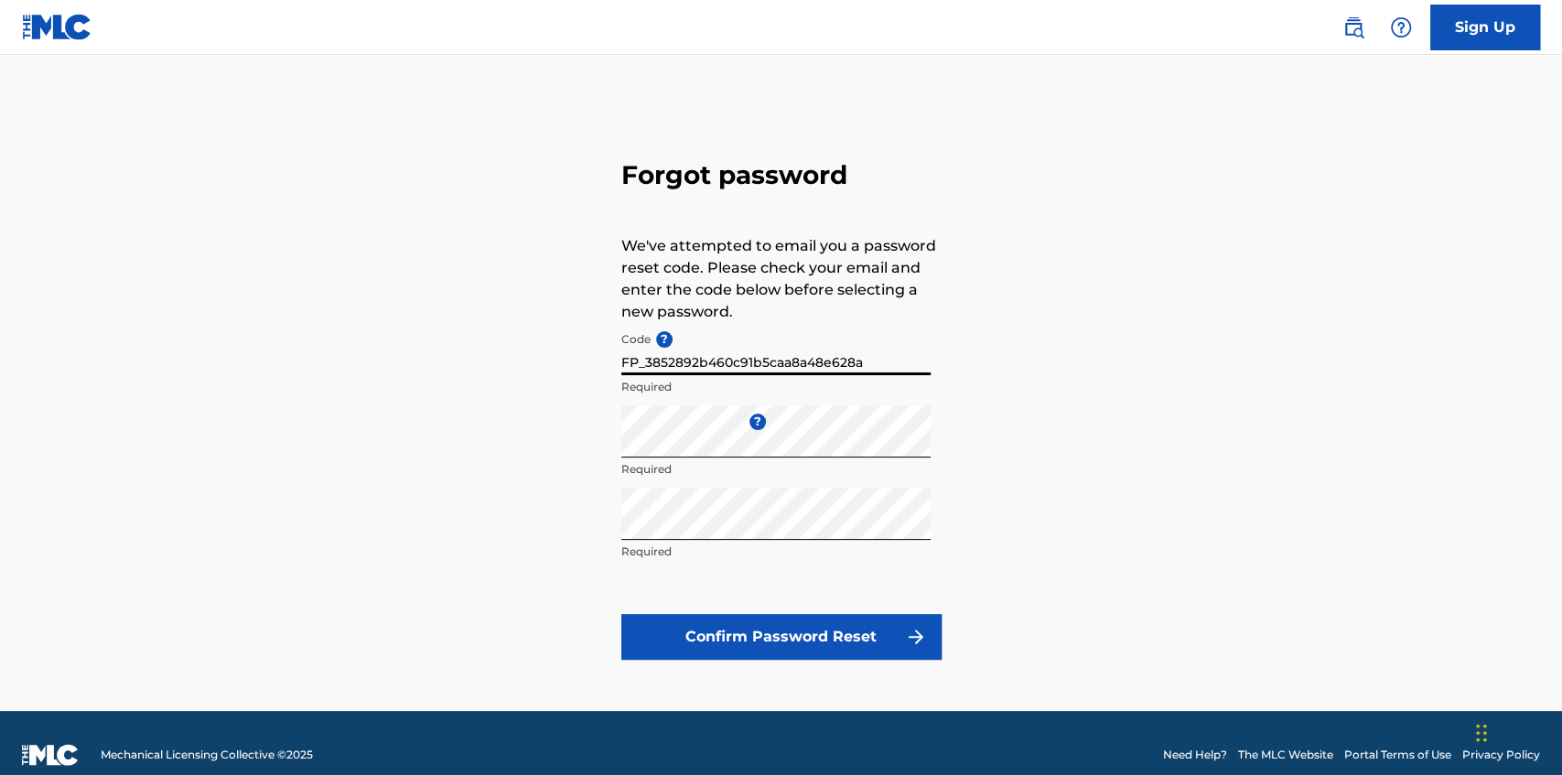
type input "FP_3852892b460c91b5caa8a48e628a"
click at [762, 628] on button "Confirm Password Reset" at bounding box center [782, 637] width 320 height 46
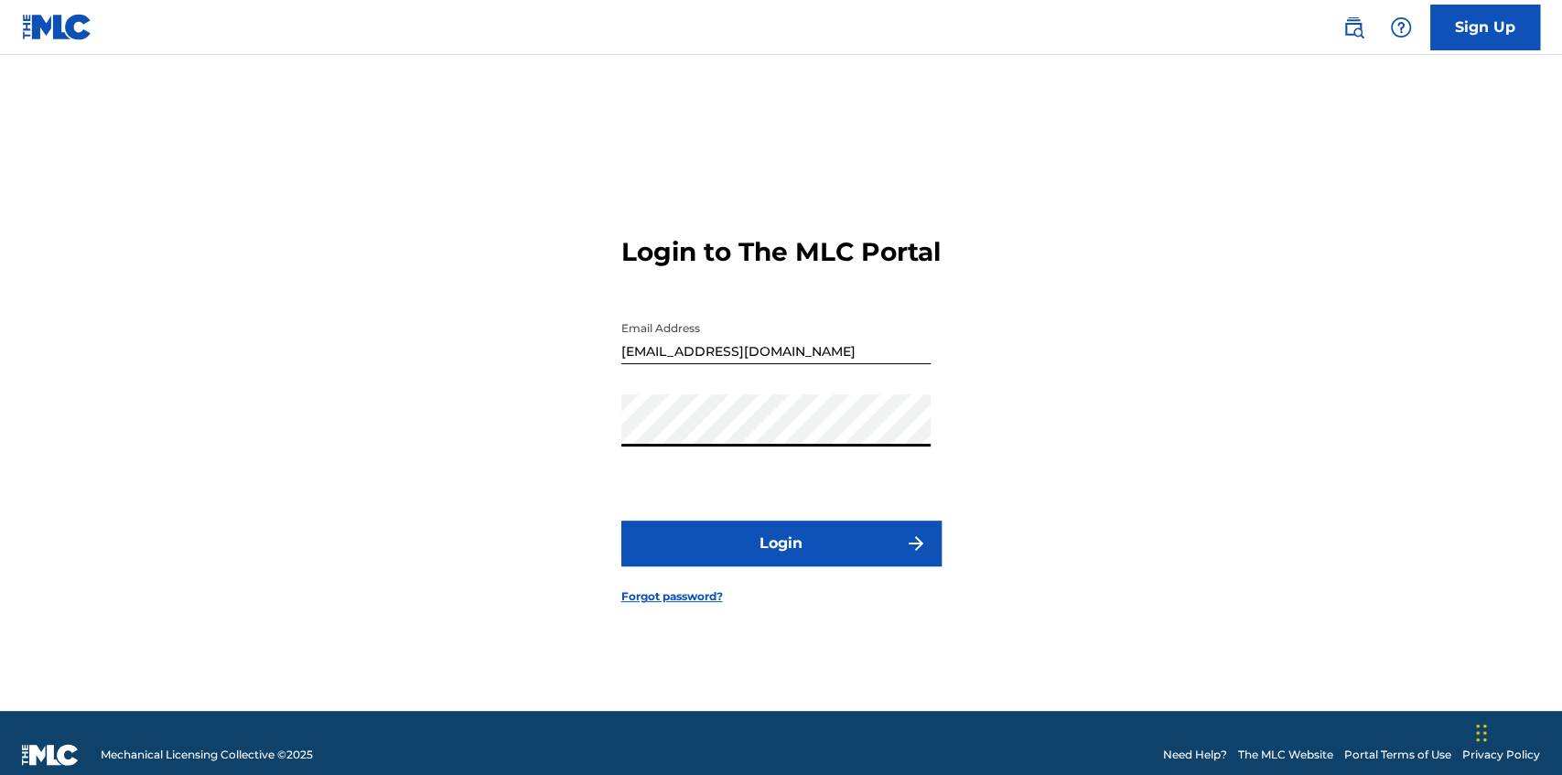
click at [622, 521] on button "Login" at bounding box center [782, 544] width 320 height 46
click at [786, 563] on button "Login" at bounding box center [782, 544] width 320 height 46
click at [1357, 25] on img at bounding box center [1354, 27] width 22 height 22
